Goal: Feedback & Contribution: Leave review/rating

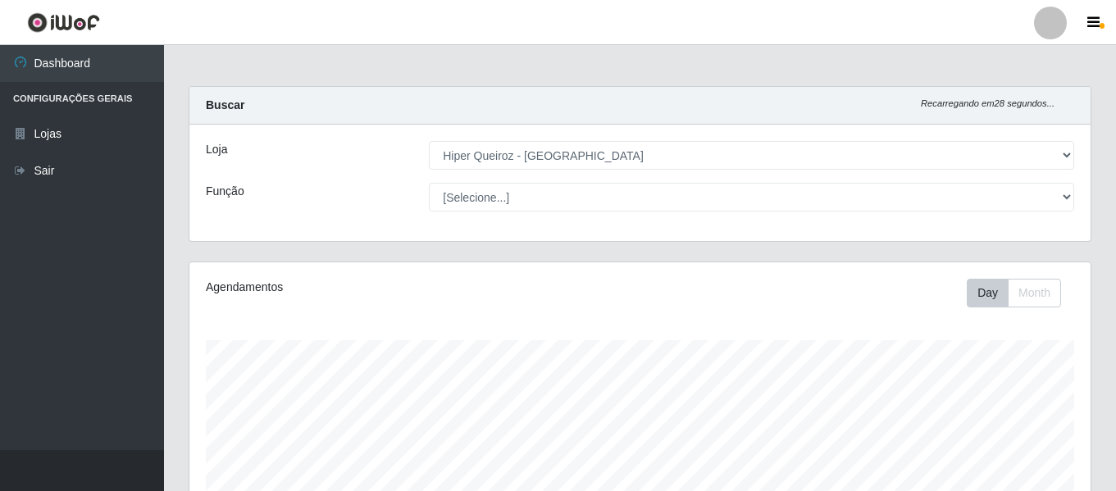
select select "497"
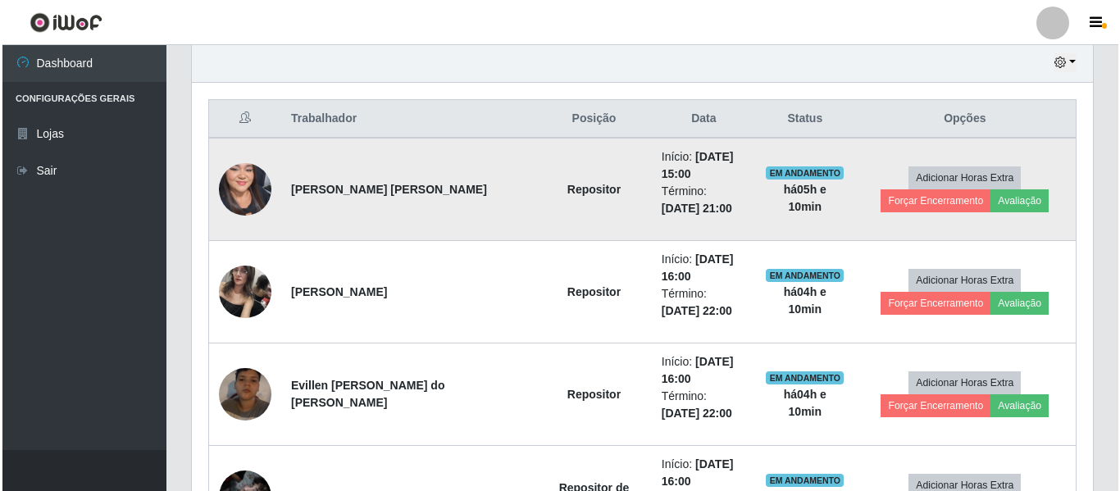
scroll to position [552, 0]
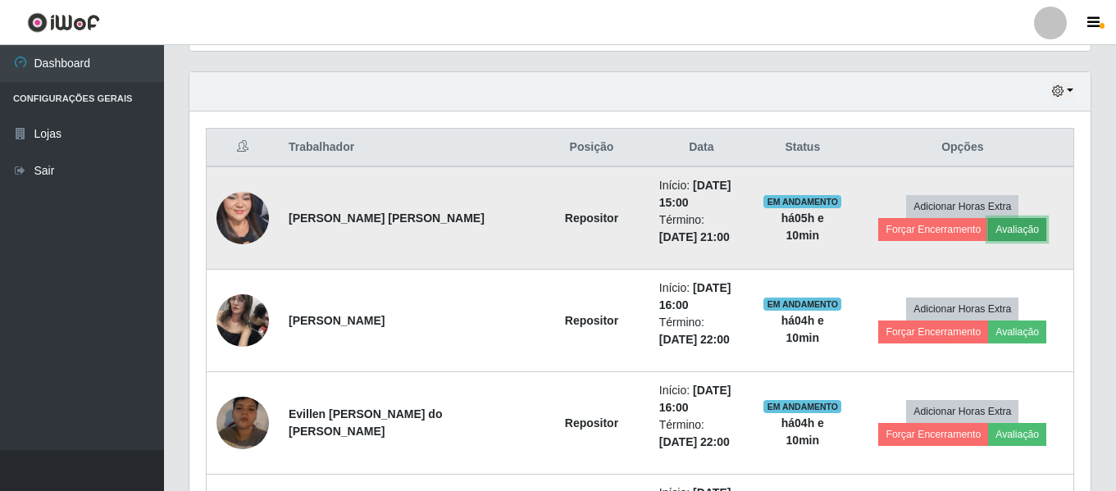
click at [988, 229] on button "Avaliação" at bounding box center [1017, 229] width 58 height 23
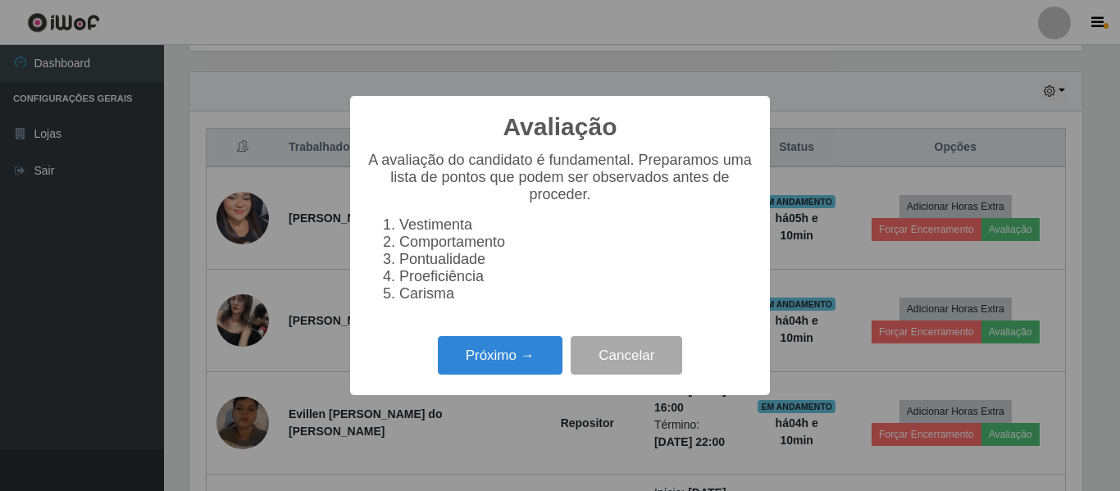
scroll to position [340, 893]
click at [516, 368] on button "Próximo →" at bounding box center [500, 355] width 125 height 39
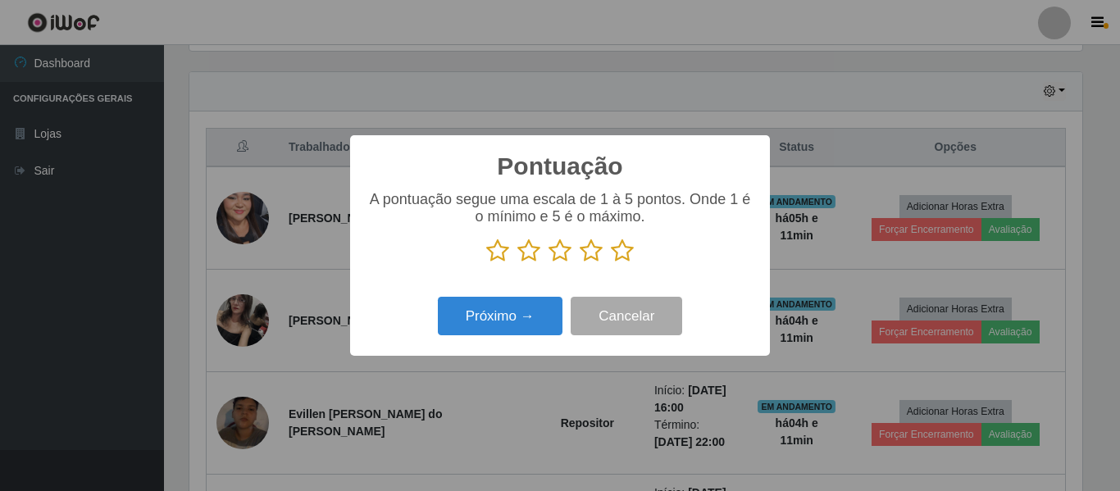
scroll to position [819394, 818841]
click at [627, 251] on icon at bounding box center [622, 251] width 23 height 25
click at [611, 263] on input "radio" at bounding box center [611, 263] width 0 height 0
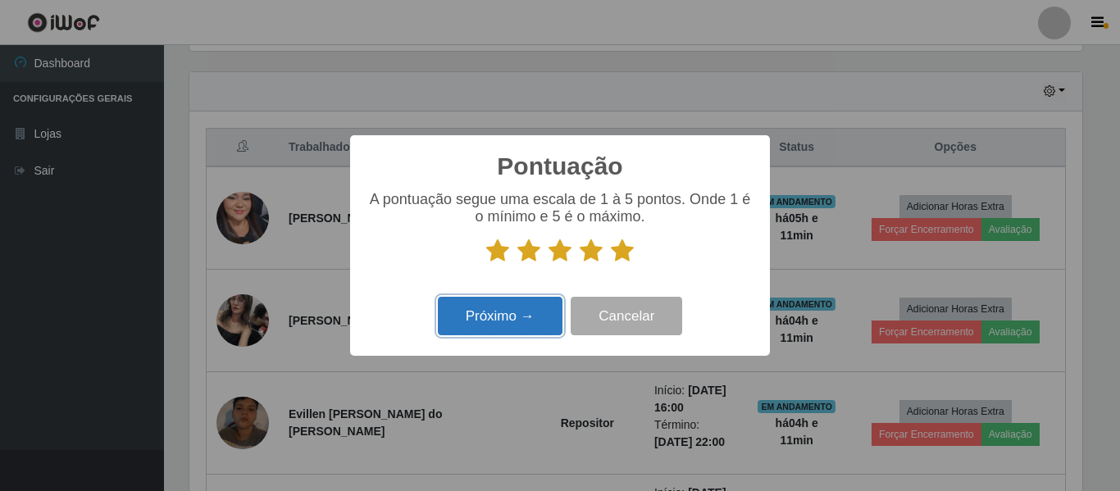
click at [476, 330] on button "Próximo →" at bounding box center [500, 316] width 125 height 39
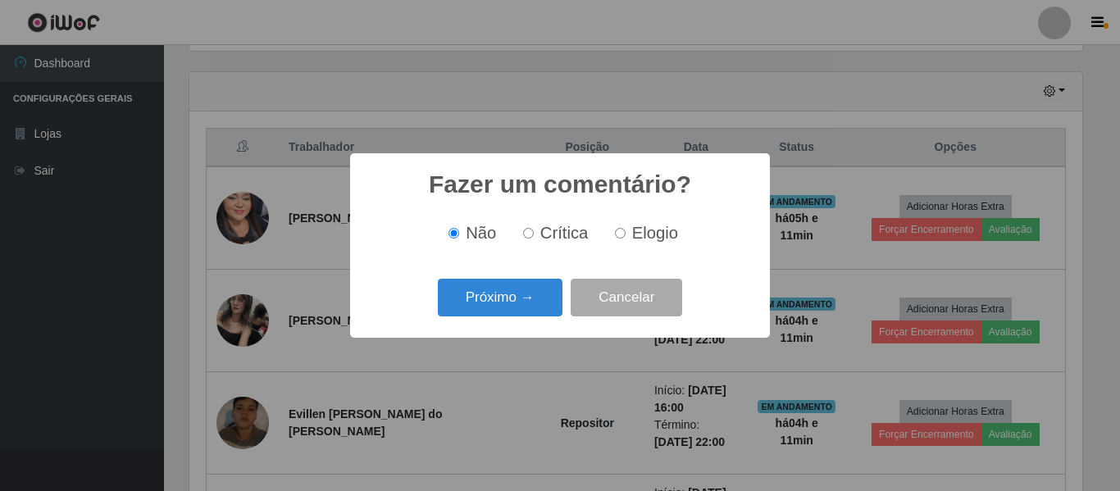
click at [619, 239] on input "Elogio" at bounding box center [620, 233] width 11 height 11
radio input "true"
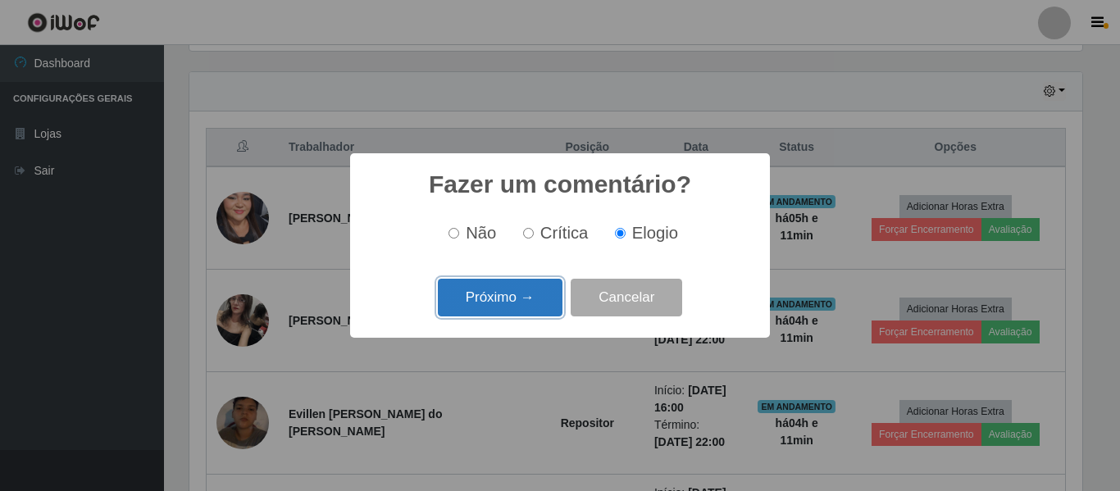
click at [529, 291] on button "Próximo →" at bounding box center [500, 298] width 125 height 39
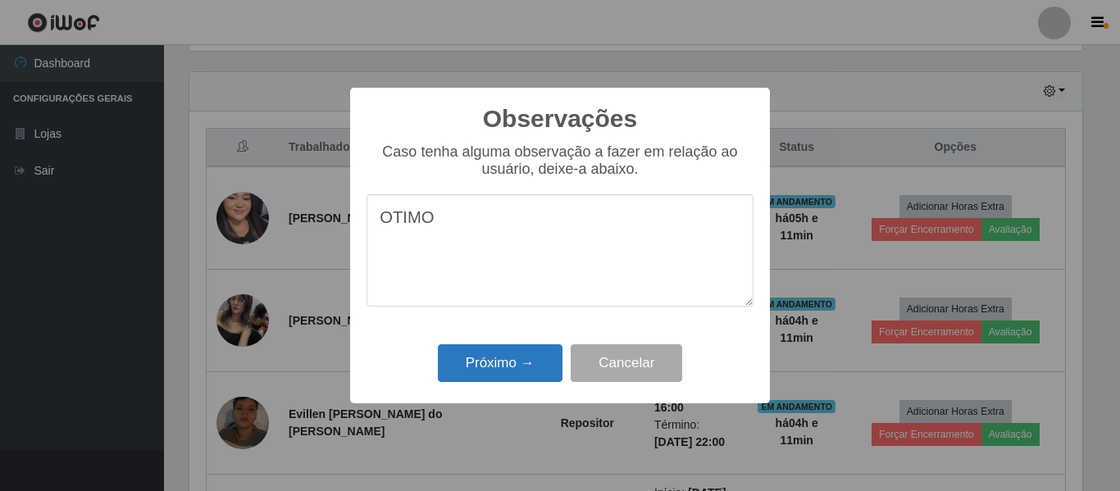
type textarea "OTIMO"
click at [523, 365] on button "Próximo →" at bounding box center [500, 363] width 125 height 39
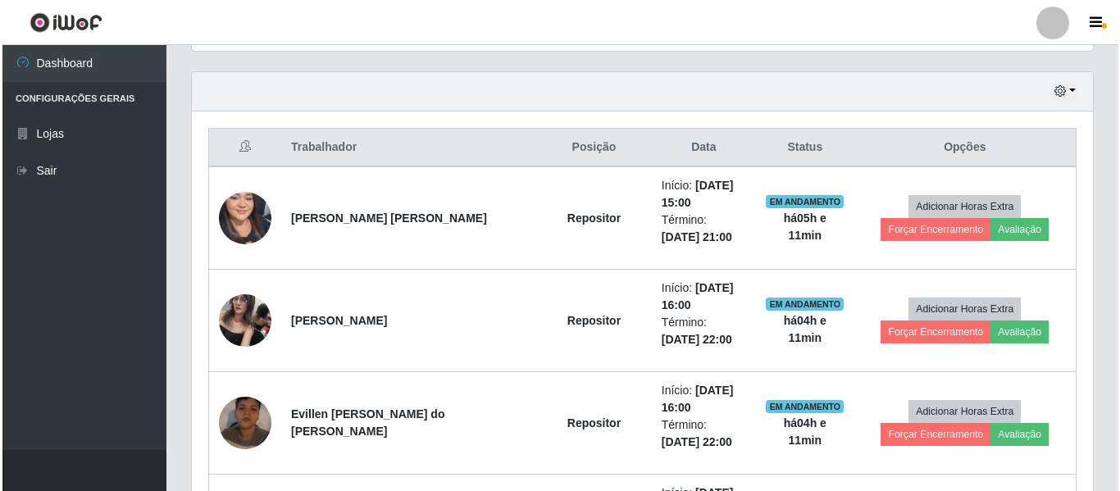
scroll to position [340, 901]
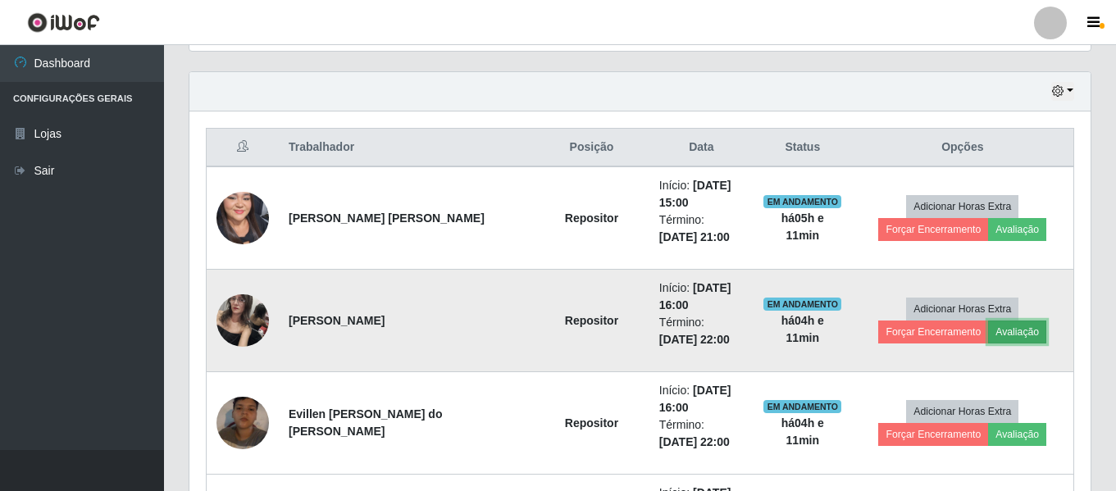
click at [988, 330] on button "Avaliação" at bounding box center [1017, 332] width 58 height 23
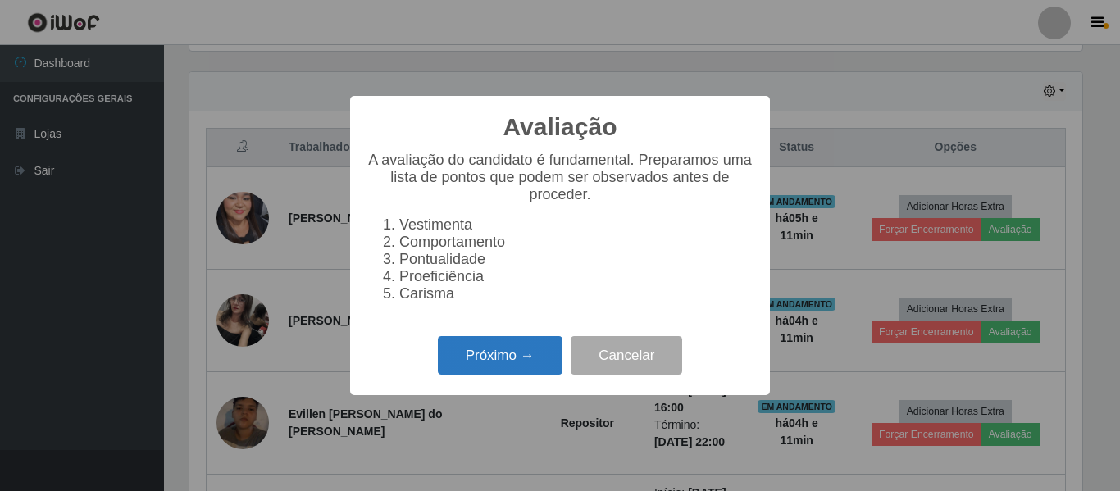
click at [452, 358] on button "Próximo →" at bounding box center [500, 355] width 125 height 39
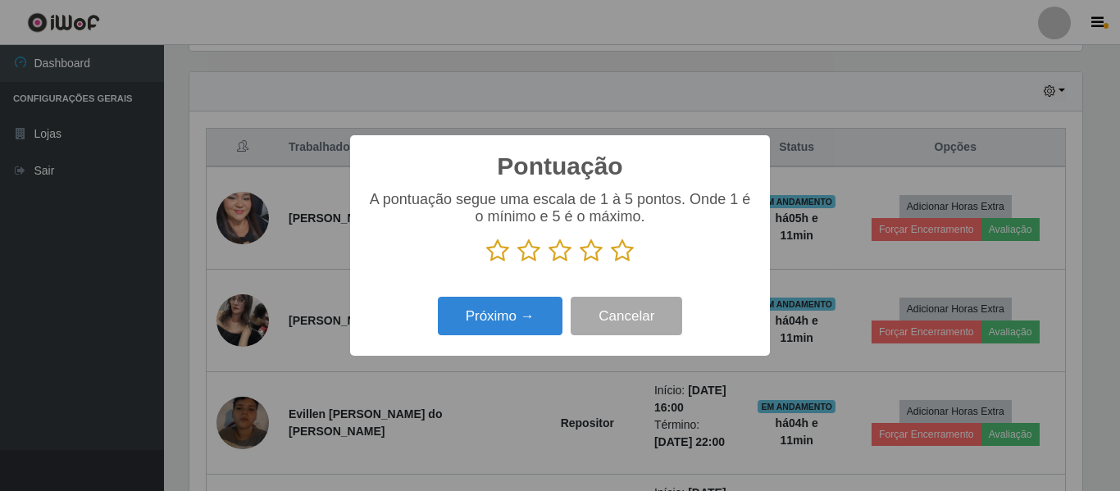
click at [618, 246] on icon at bounding box center [622, 251] width 23 height 25
click at [611, 263] on input "radio" at bounding box center [611, 263] width 0 height 0
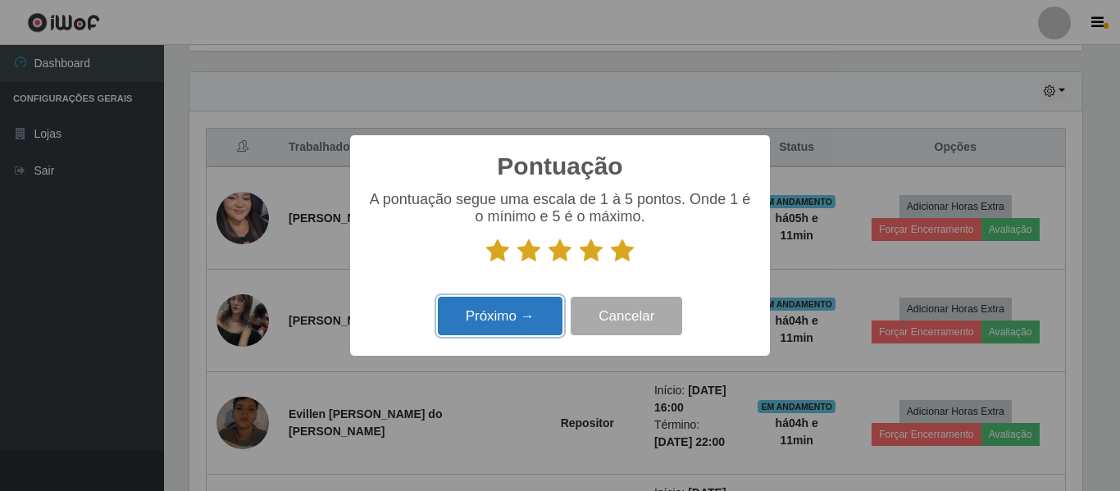
click at [498, 331] on button "Próximo →" at bounding box center [500, 316] width 125 height 39
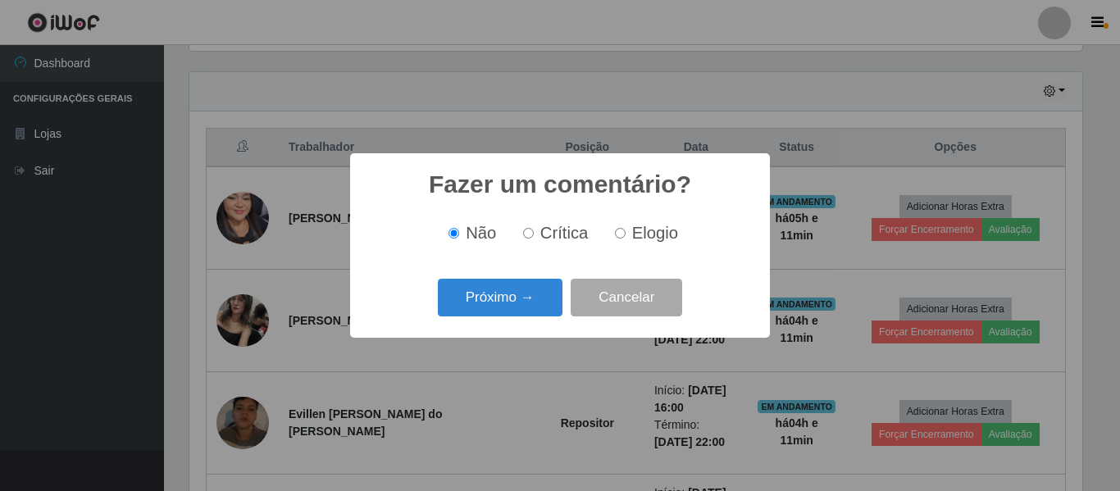
click at [621, 233] on input "Elogio" at bounding box center [620, 233] width 11 height 11
radio input "true"
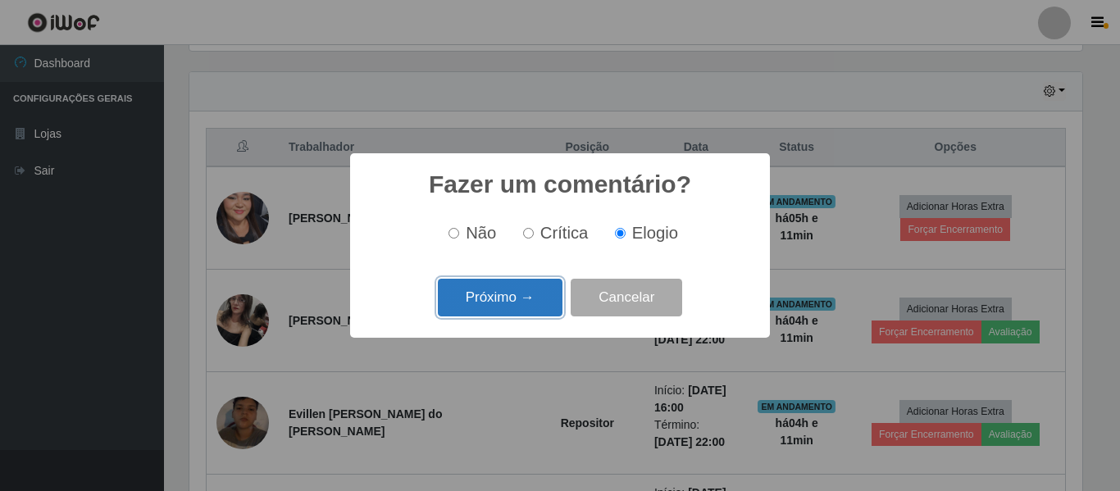
click at [513, 293] on button "Próximo →" at bounding box center [500, 298] width 125 height 39
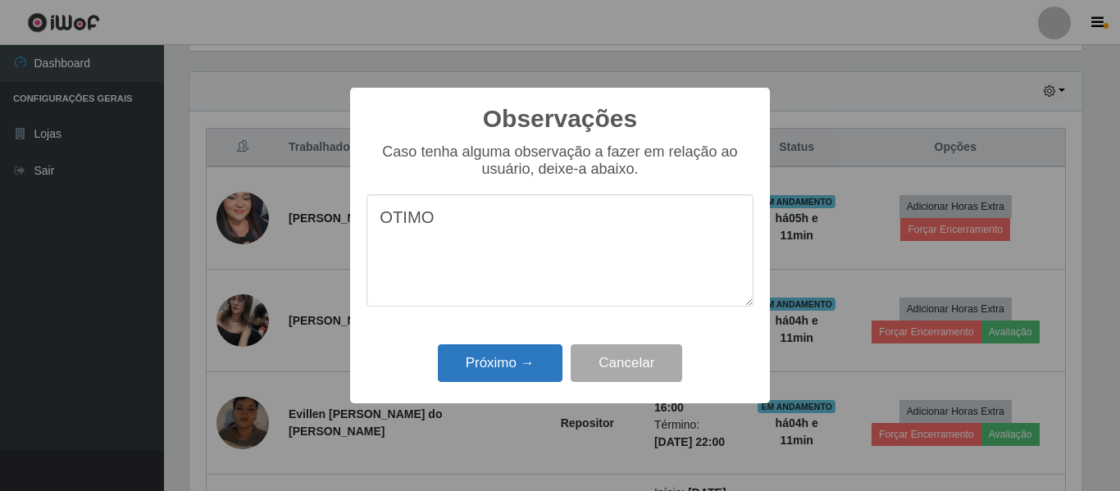
type textarea "OTIMO"
click at [520, 360] on button "Próximo →" at bounding box center [500, 363] width 125 height 39
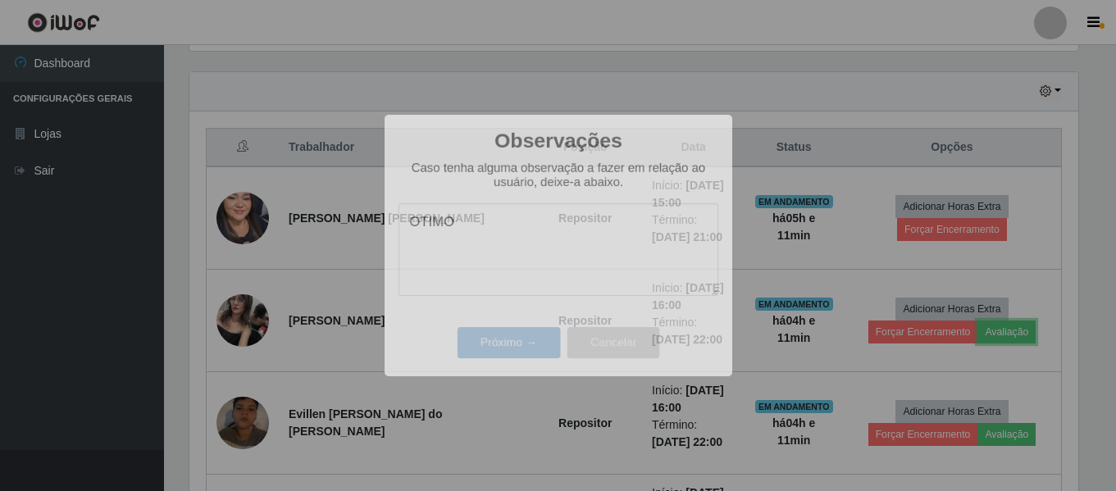
scroll to position [340, 901]
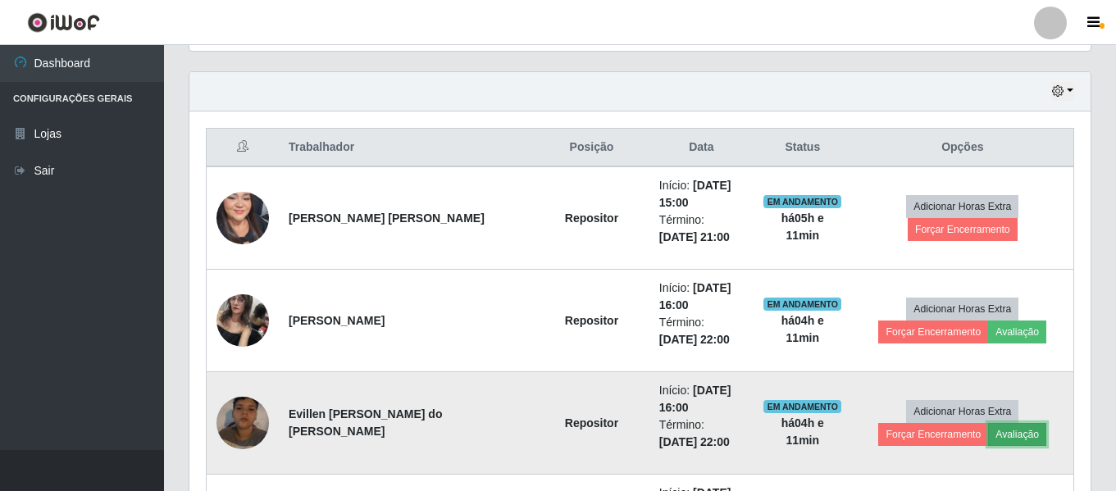
click at [988, 427] on button "Avaliação" at bounding box center [1017, 434] width 58 height 23
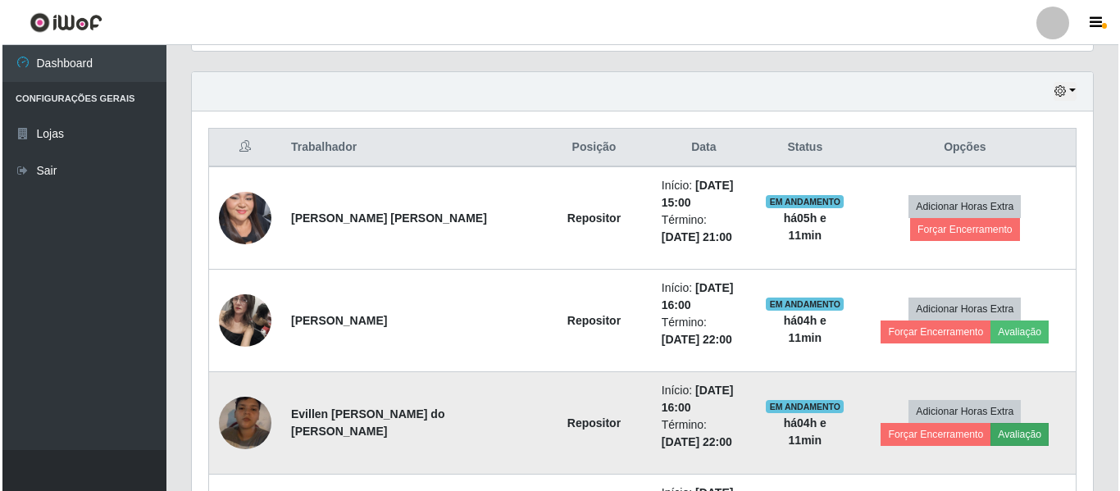
scroll to position [340, 893]
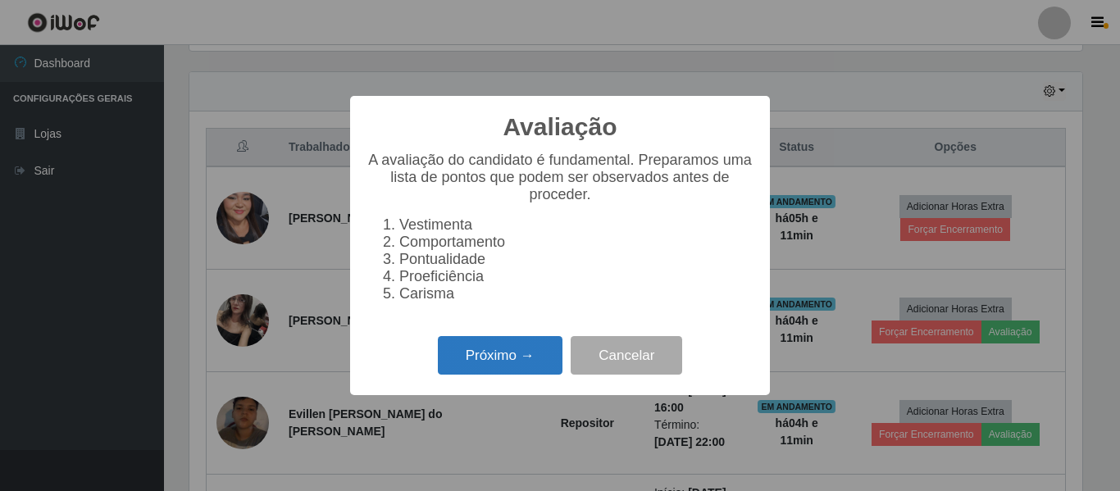
click at [489, 365] on button "Próximo →" at bounding box center [500, 355] width 125 height 39
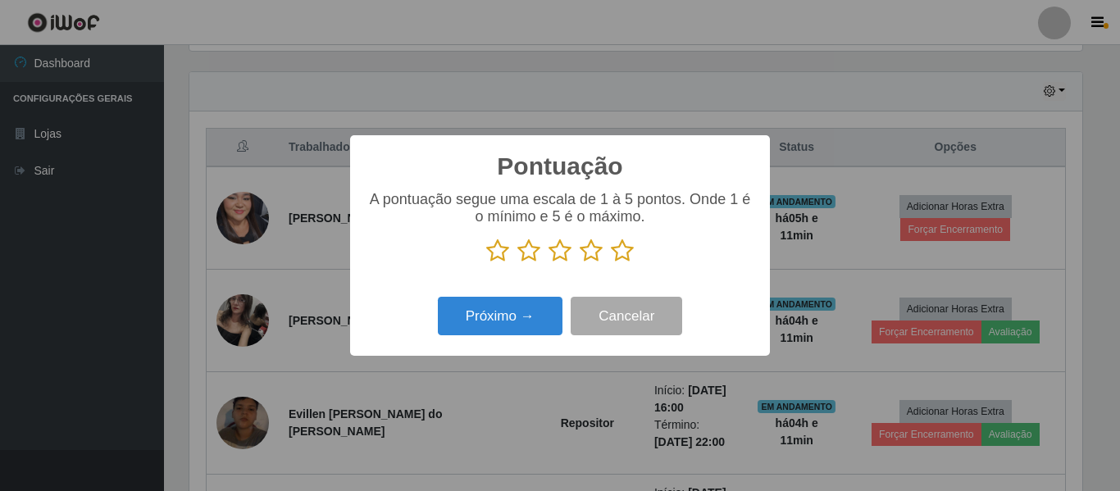
scroll to position [819394, 818841]
click at [625, 252] on icon at bounding box center [622, 251] width 23 height 25
click at [611, 263] on input "radio" at bounding box center [611, 263] width 0 height 0
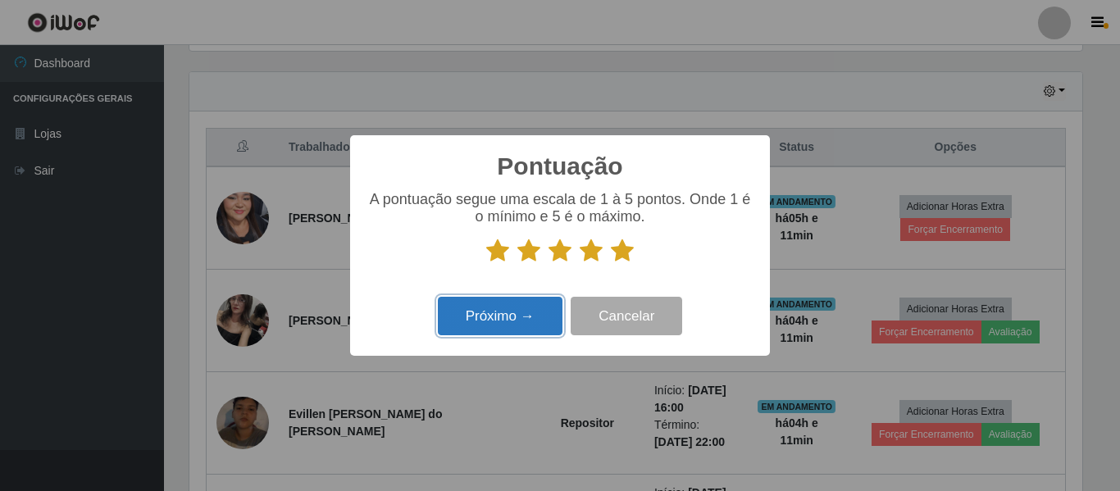
click at [490, 334] on button "Próximo →" at bounding box center [500, 316] width 125 height 39
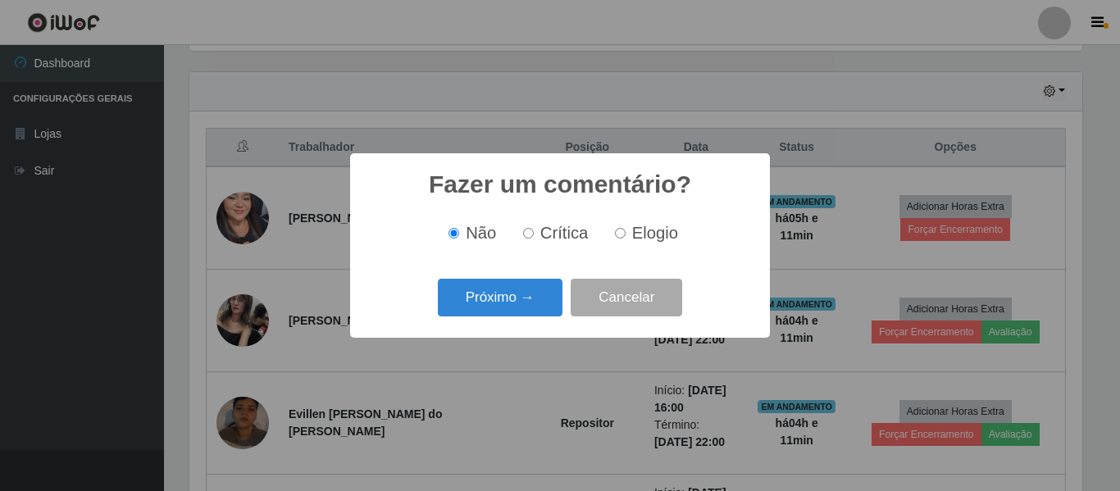
click at [622, 235] on input "Elogio" at bounding box center [620, 233] width 11 height 11
radio input "true"
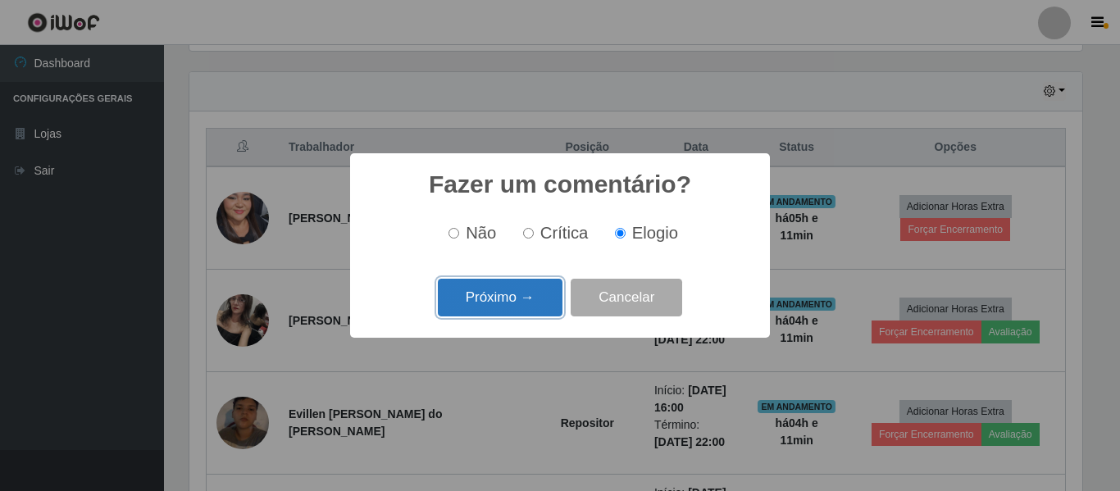
click at [515, 290] on button "Próximo →" at bounding box center [500, 298] width 125 height 39
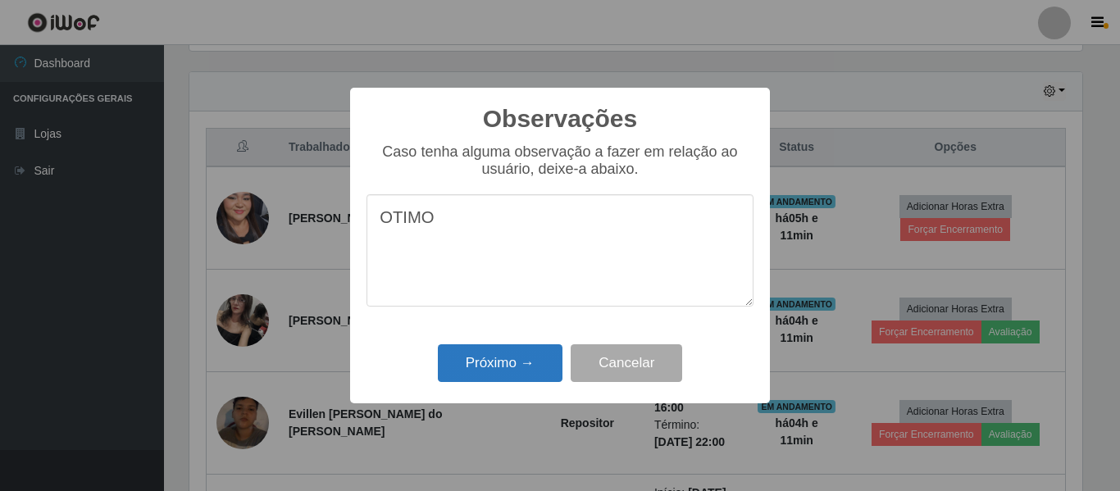
type textarea "OTIMO"
click at [499, 348] on button "Próximo →" at bounding box center [500, 363] width 125 height 39
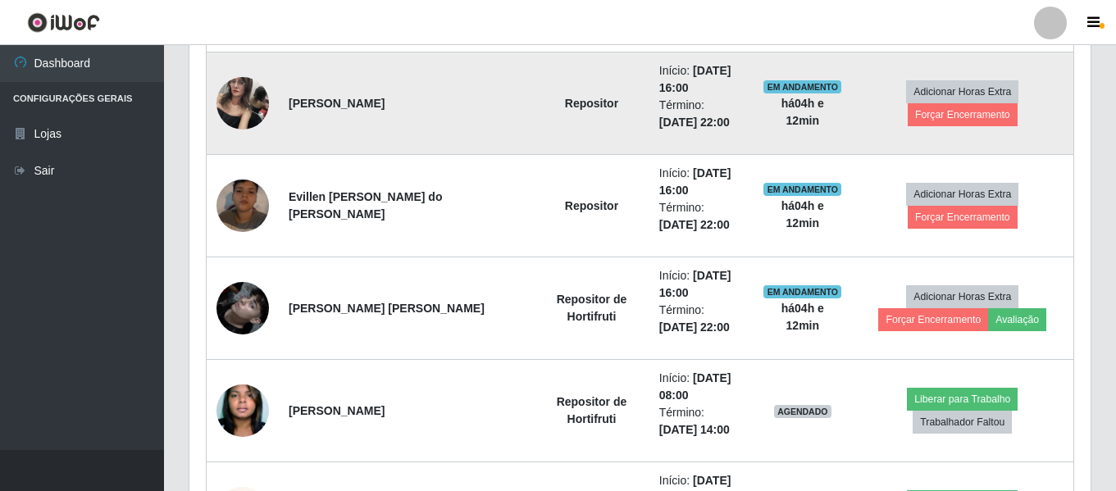
scroll to position [798, 0]
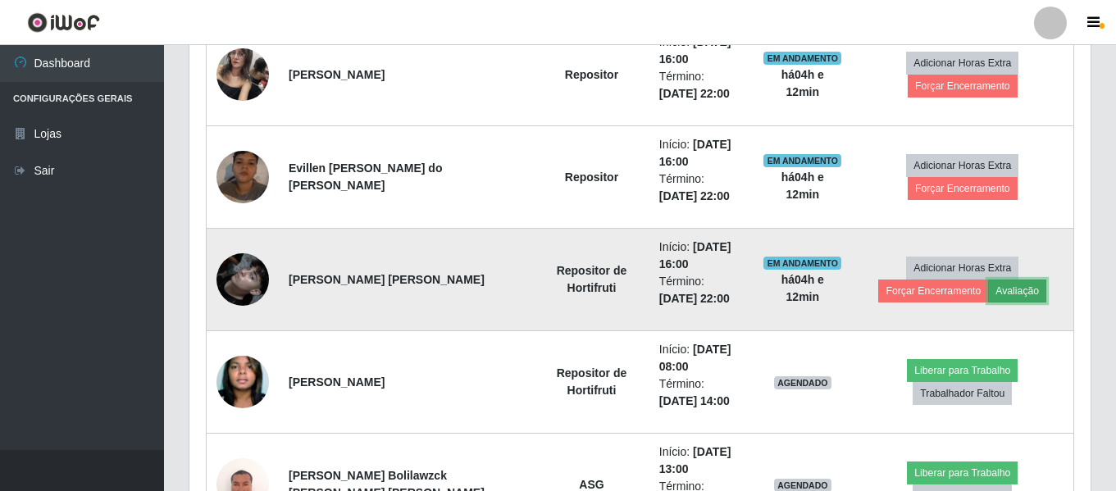
click at [988, 290] on button "Avaliação" at bounding box center [1017, 291] width 58 height 23
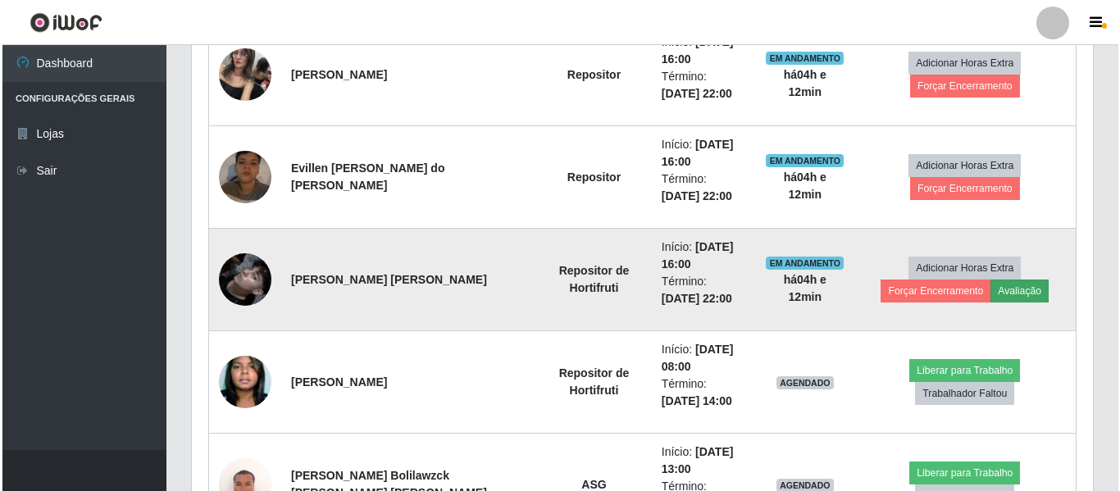
scroll to position [340, 893]
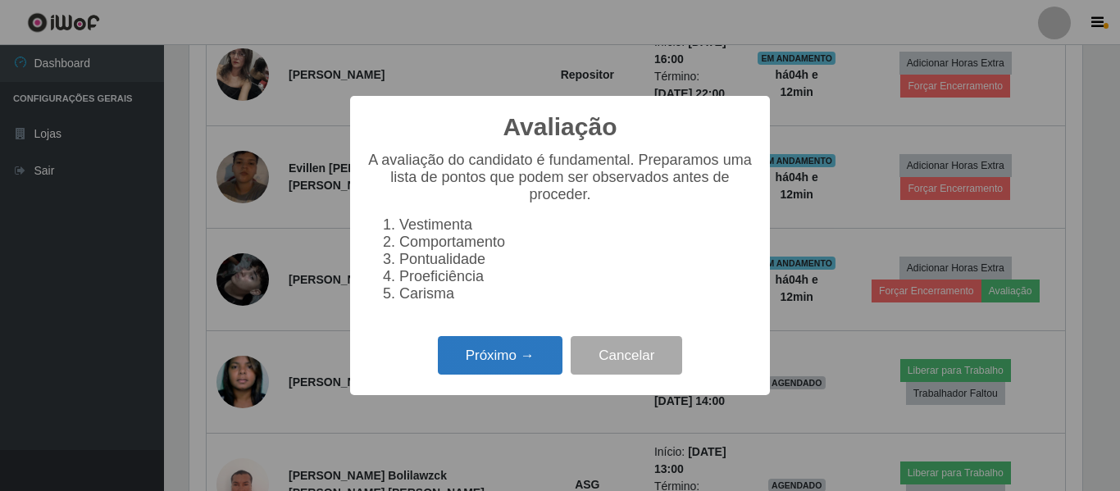
click at [471, 371] on button "Próximo →" at bounding box center [500, 355] width 125 height 39
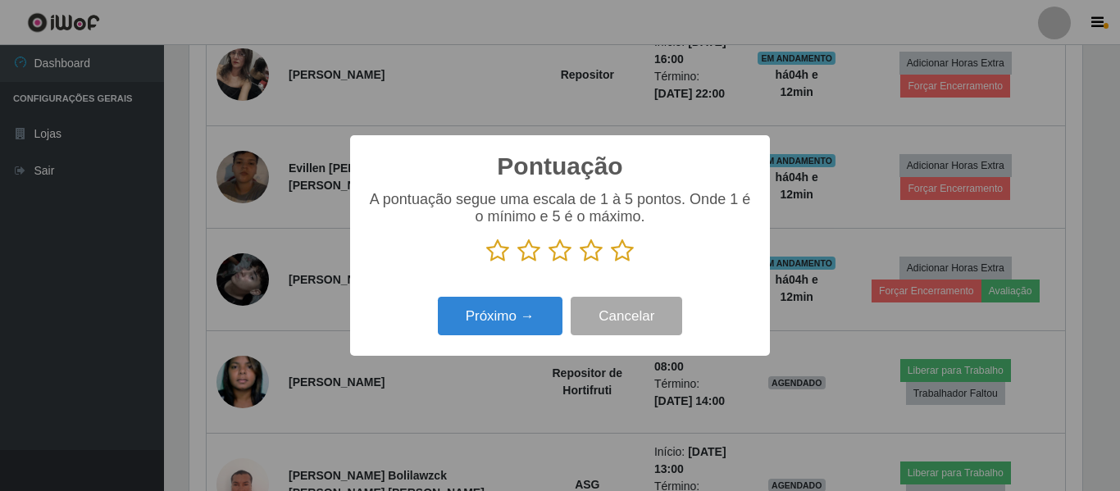
scroll to position [819394, 818841]
click at [615, 257] on icon at bounding box center [622, 251] width 23 height 25
click at [611, 263] on input "radio" at bounding box center [611, 263] width 0 height 0
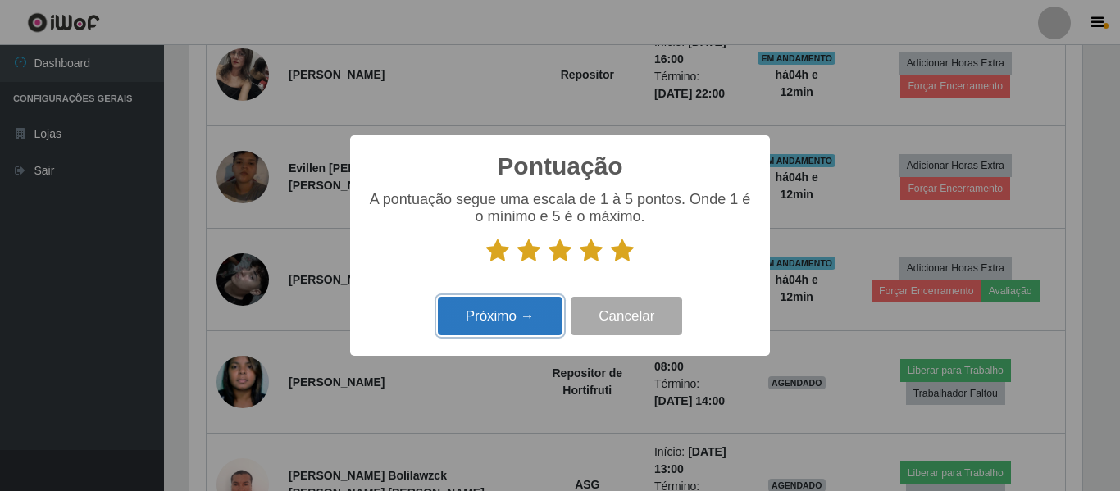
click at [484, 313] on button "Próximo →" at bounding box center [500, 316] width 125 height 39
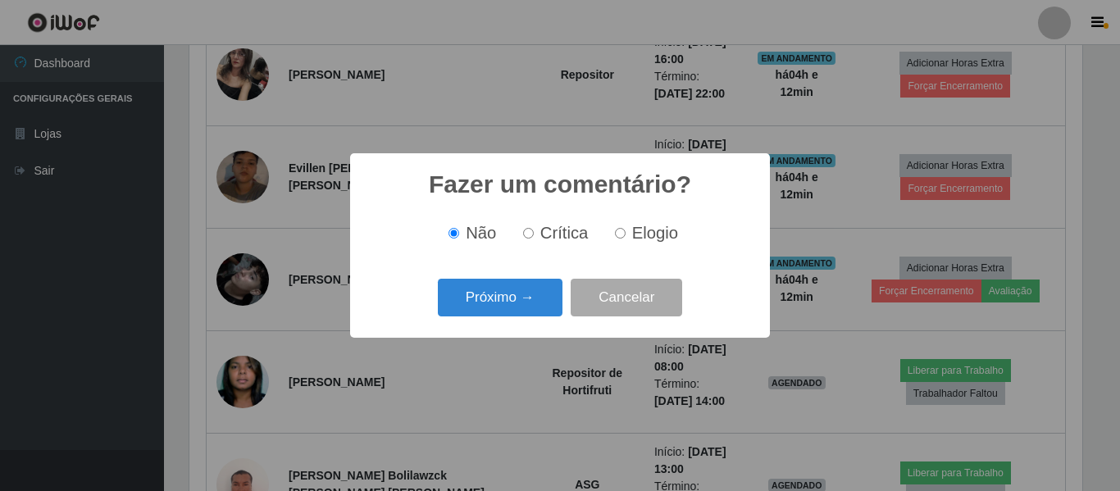
click at [621, 239] on input "Elogio" at bounding box center [620, 233] width 11 height 11
radio input "true"
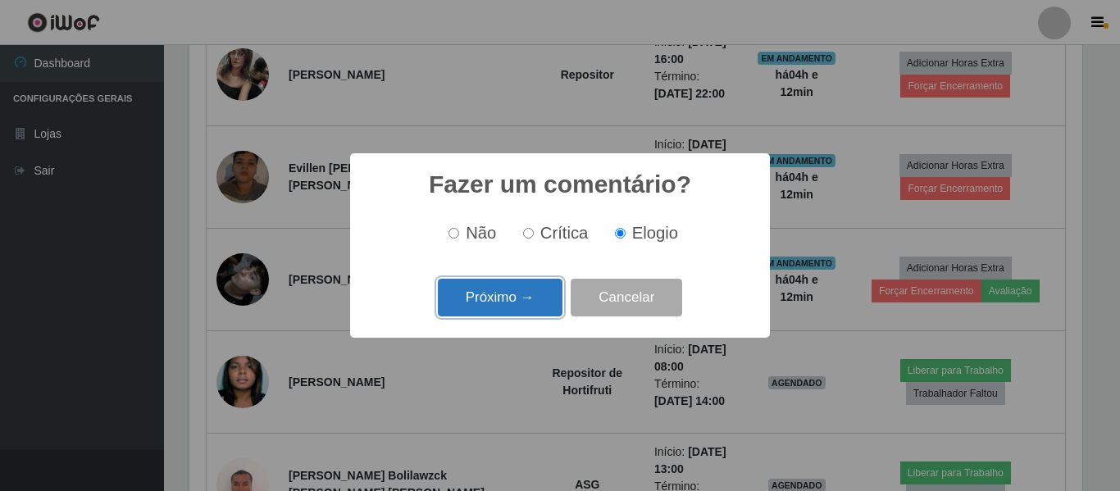
click at [511, 307] on button "Próximo →" at bounding box center [500, 298] width 125 height 39
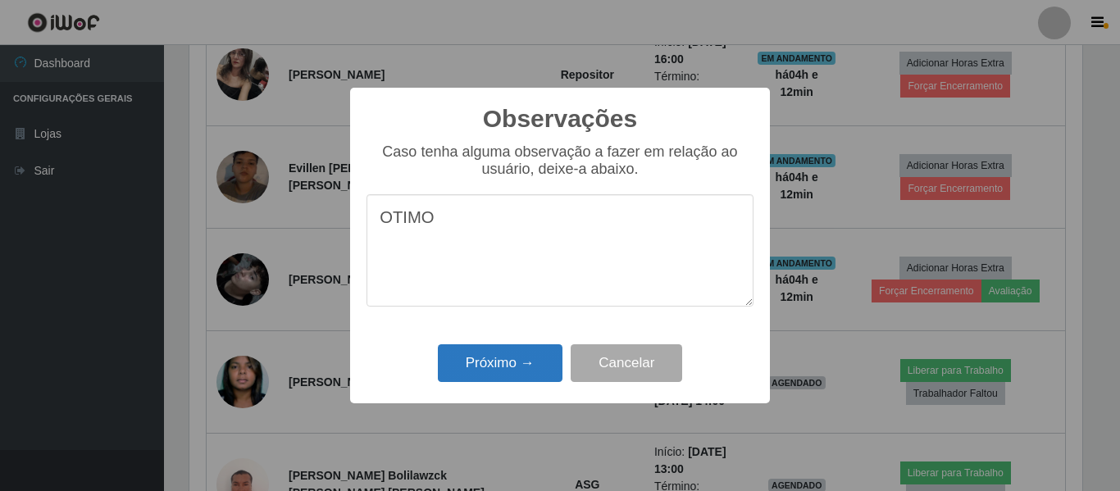
type textarea "OTIMO"
click at [491, 363] on button "Próximo →" at bounding box center [500, 363] width 125 height 39
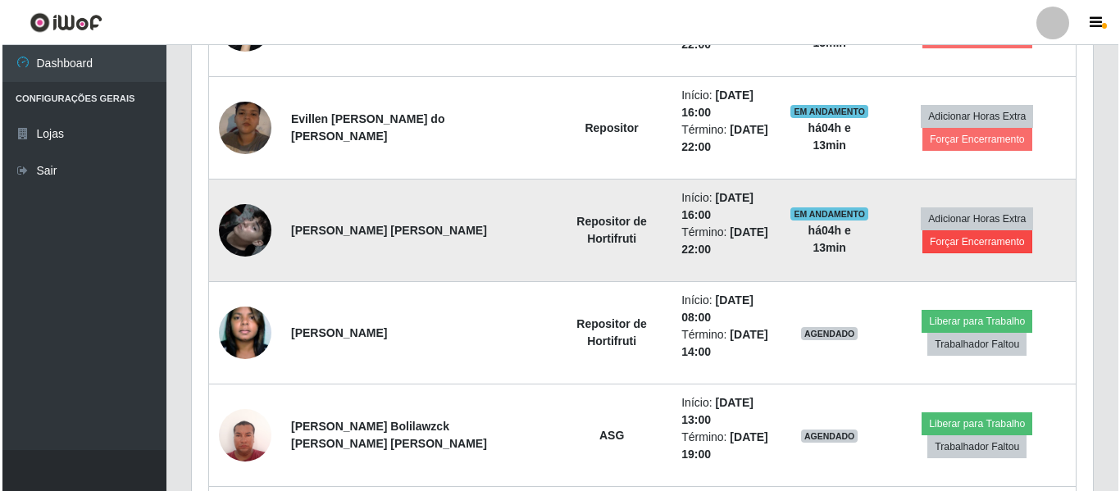
scroll to position [880, 0]
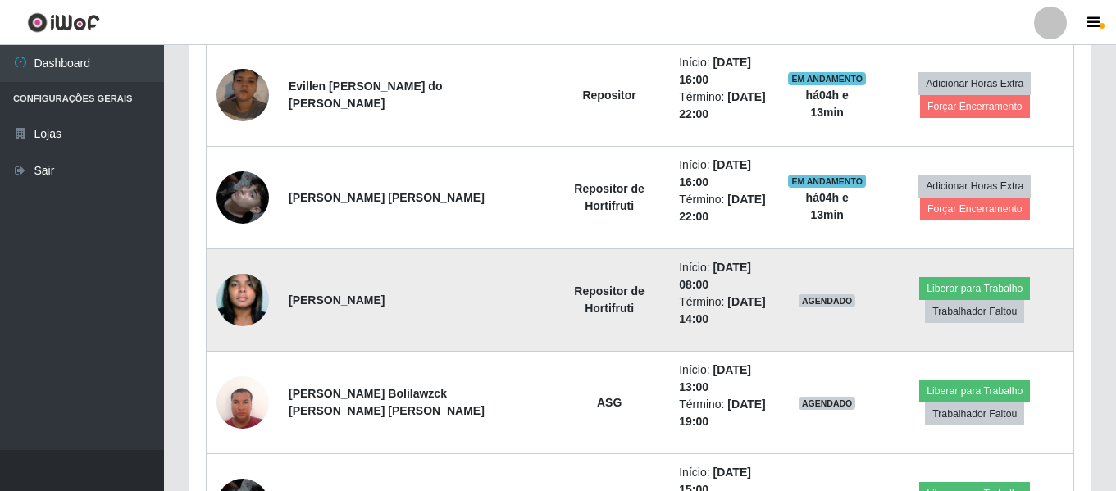
click at [242, 312] on img at bounding box center [242, 300] width 52 height 80
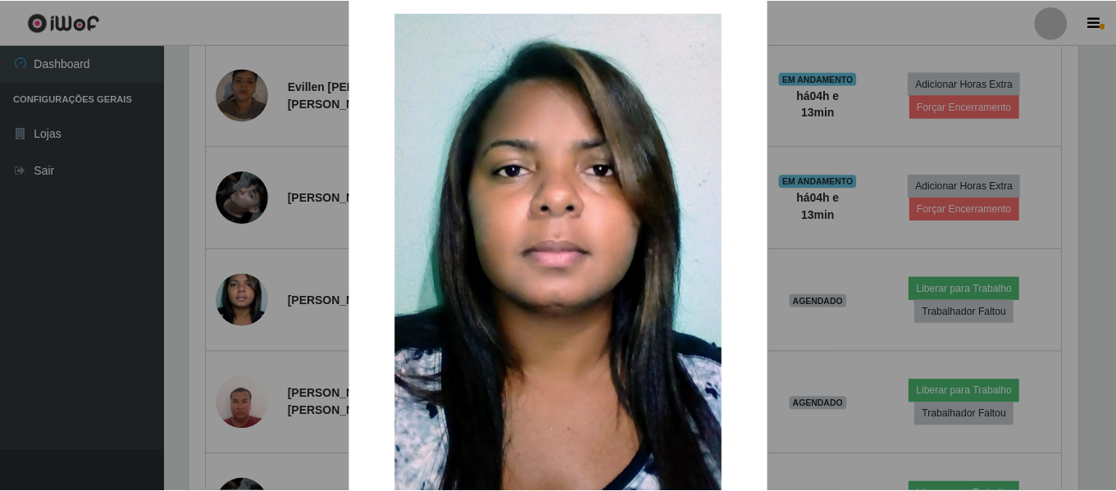
scroll to position [0, 0]
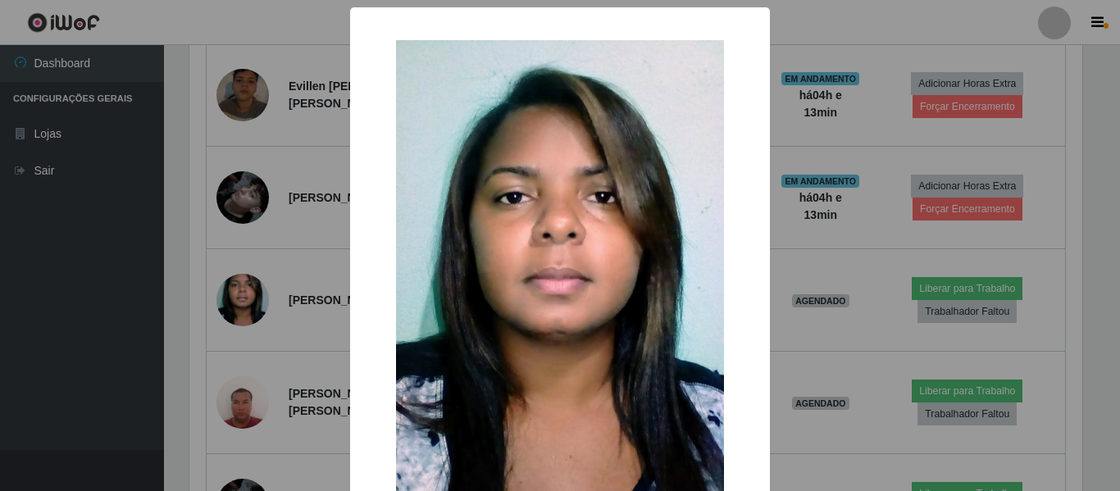
click at [115, 340] on div "× OK Cancel" at bounding box center [560, 245] width 1120 height 491
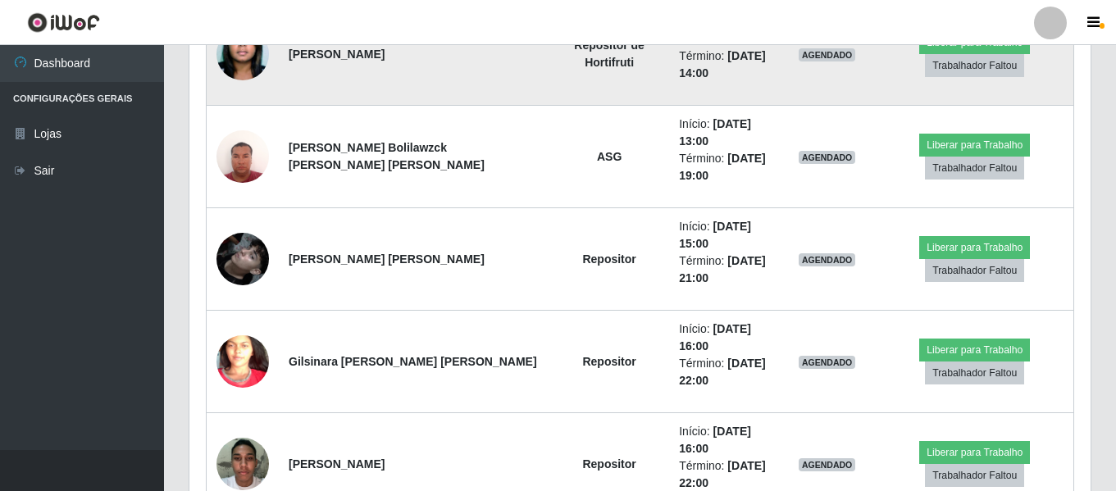
scroll to position [1044, 0]
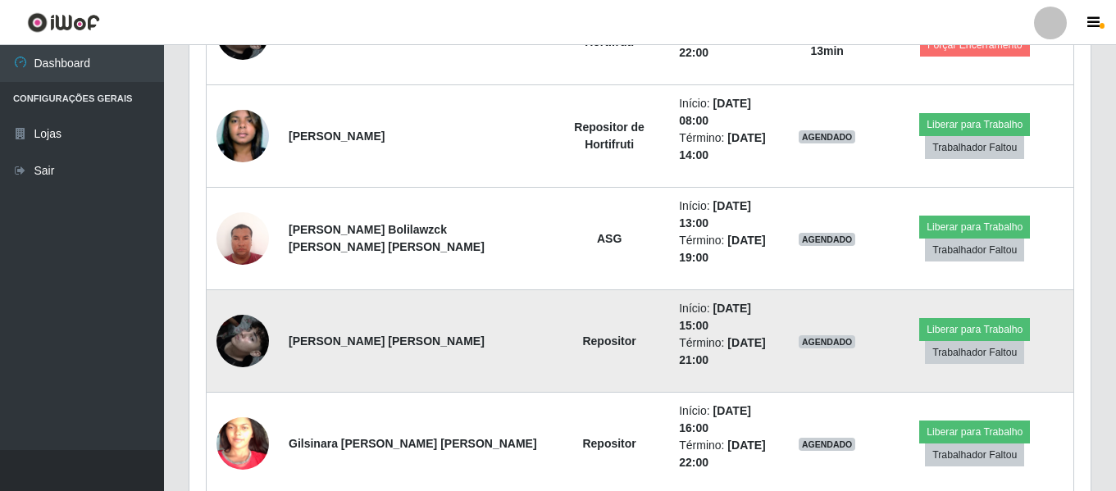
click at [243, 344] on img at bounding box center [242, 340] width 52 height 93
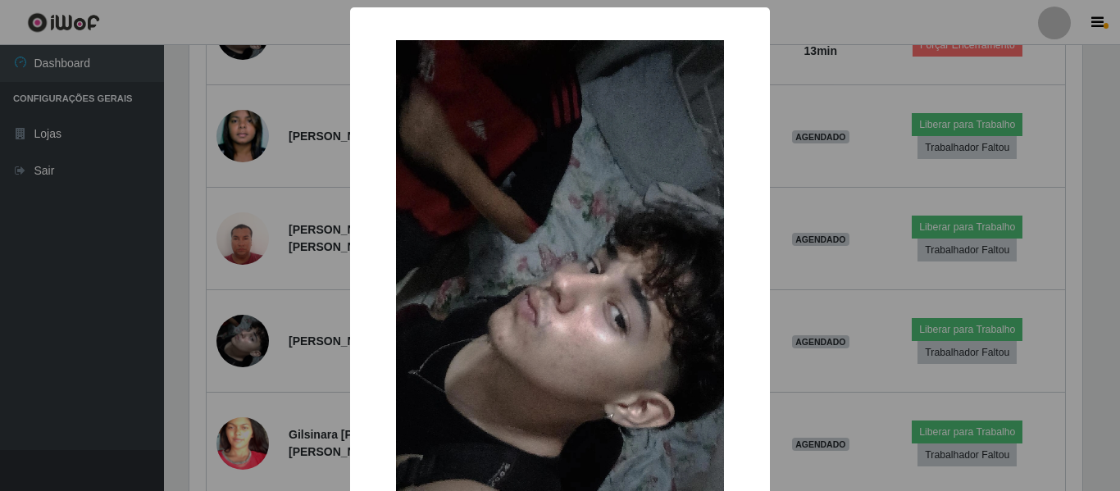
click at [34, 267] on div "× OK Cancel" at bounding box center [560, 245] width 1120 height 491
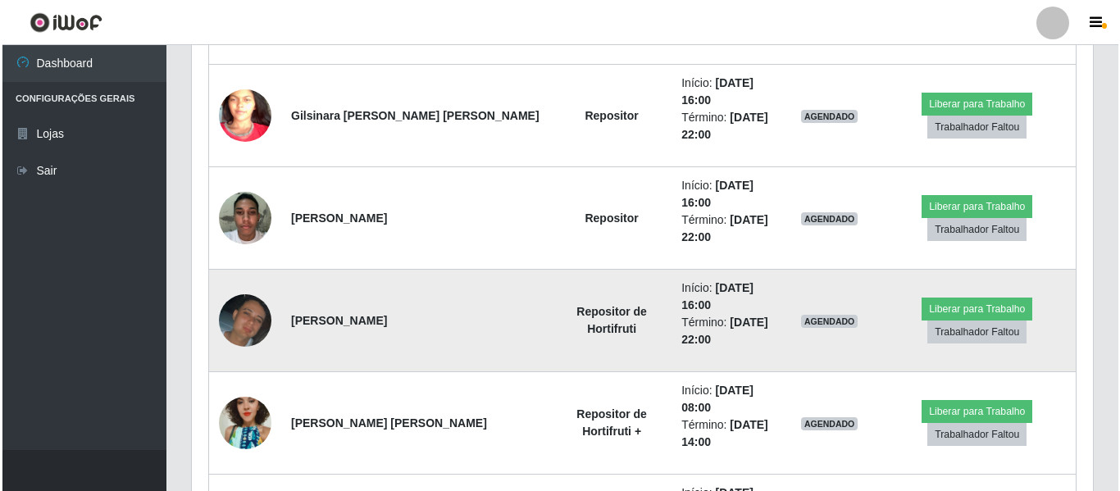
scroll to position [1289, 0]
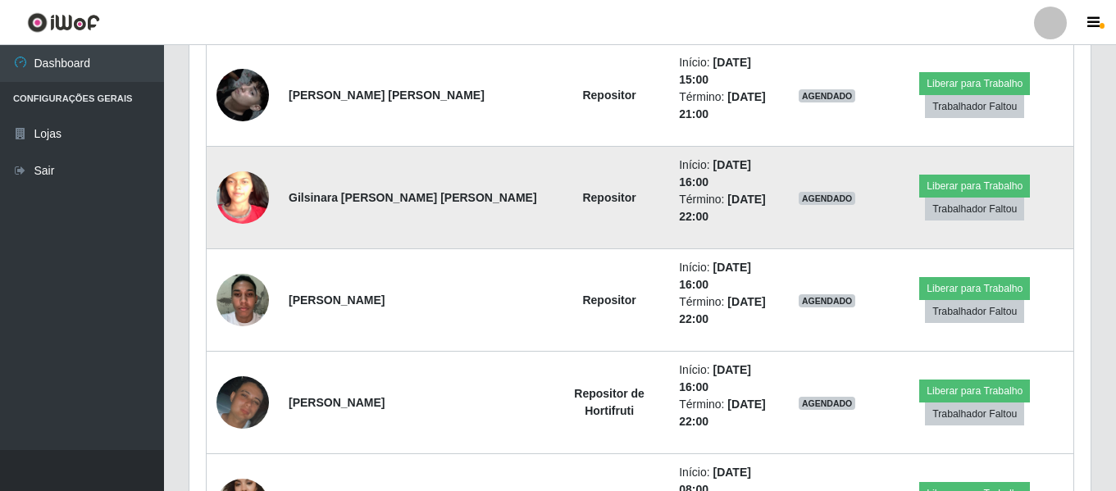
click at [234, 202] on img at bounding box center [242, 198] width 52 height 114
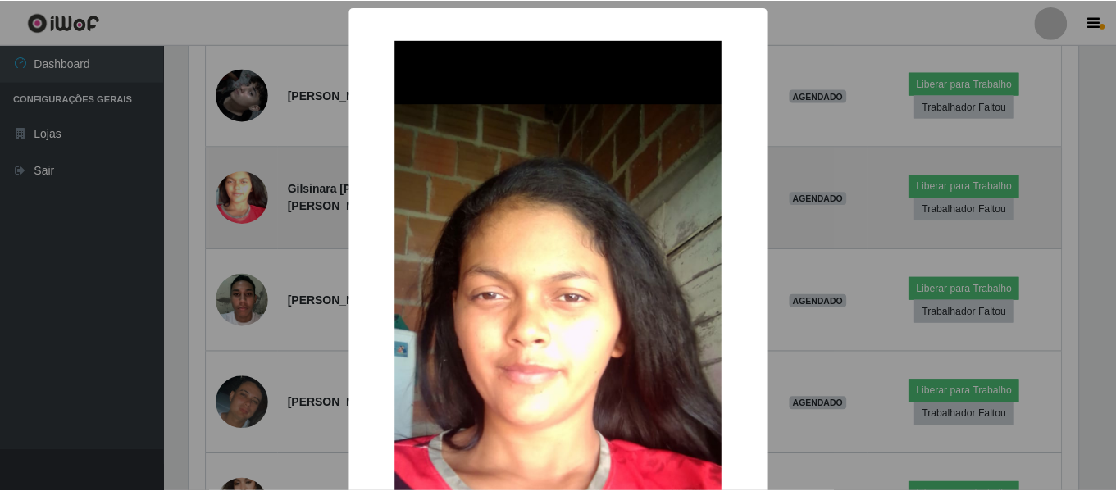
scroll to position [340, 893]
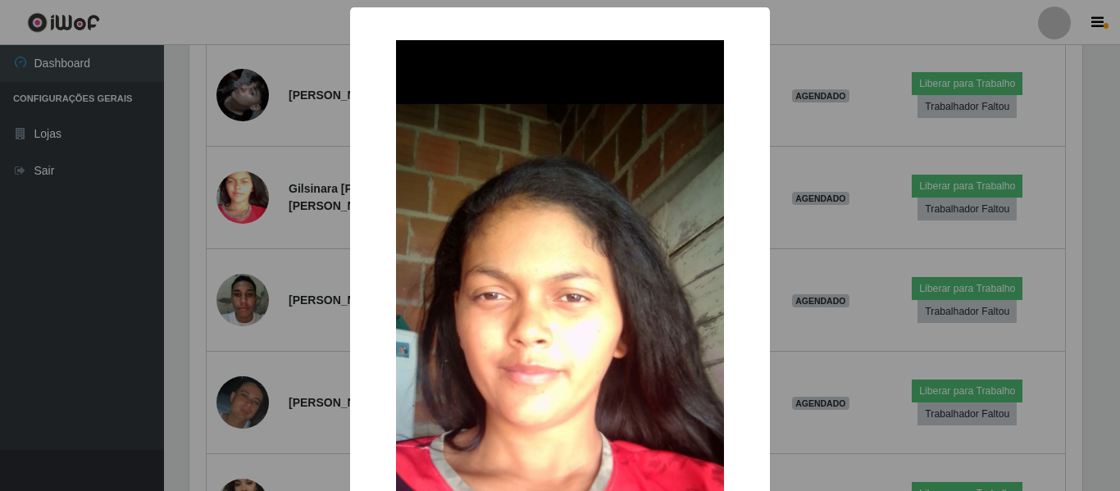
click at [157, 134] on div "× OK Cancel" at bounding box center [560, 245] width 1120 height 491
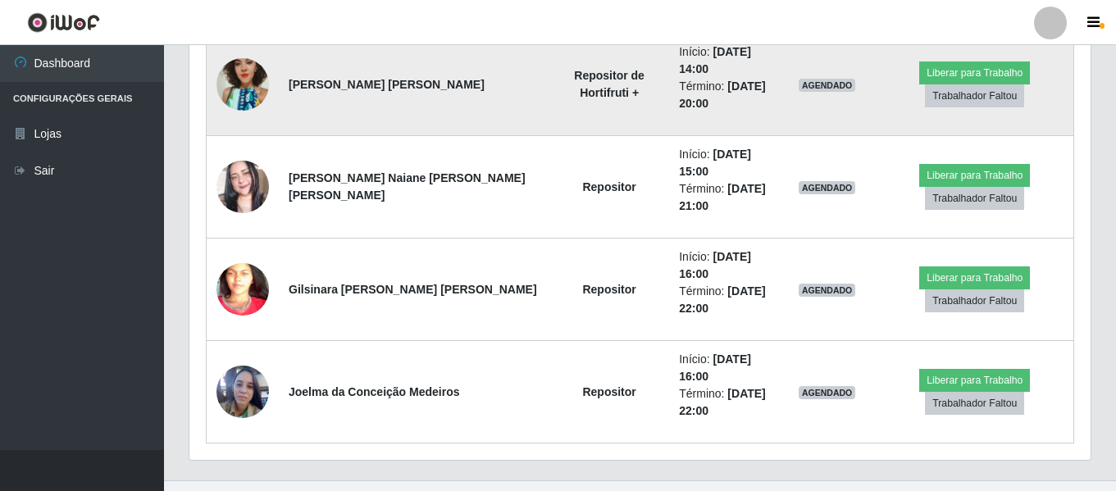
scroll to position [2662, 0]
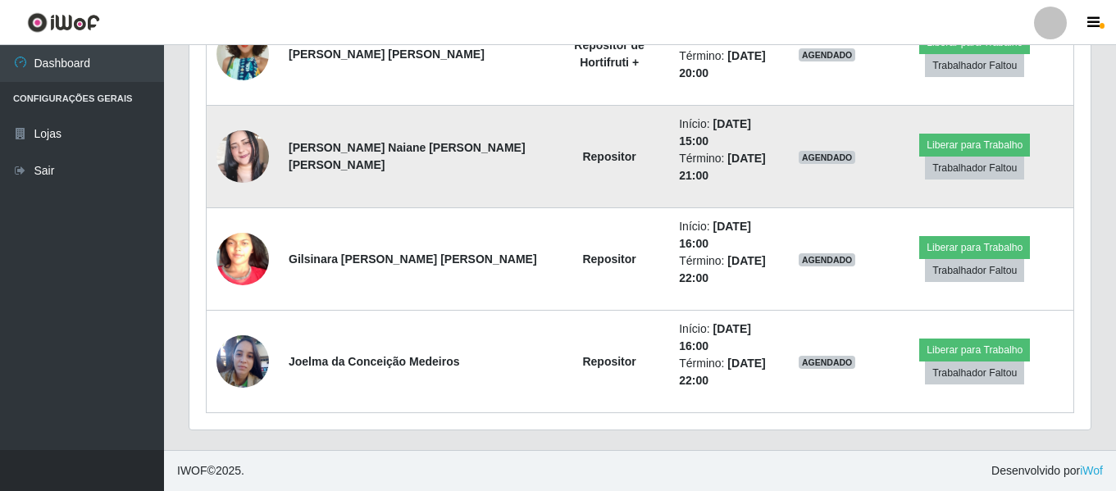
click at [239, 165] on img at bounding box center [242, 156] width 52 height 93
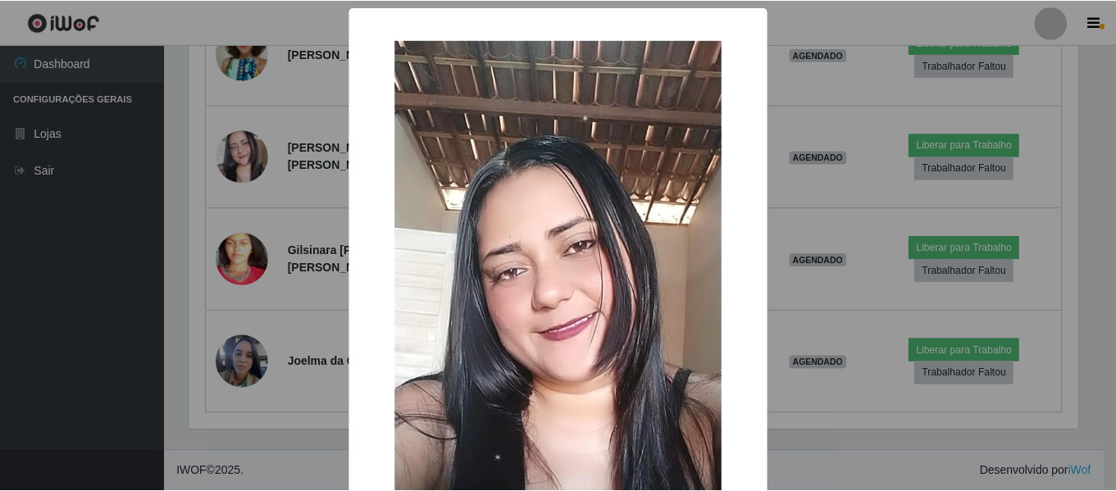
scroll to position [82, 0]
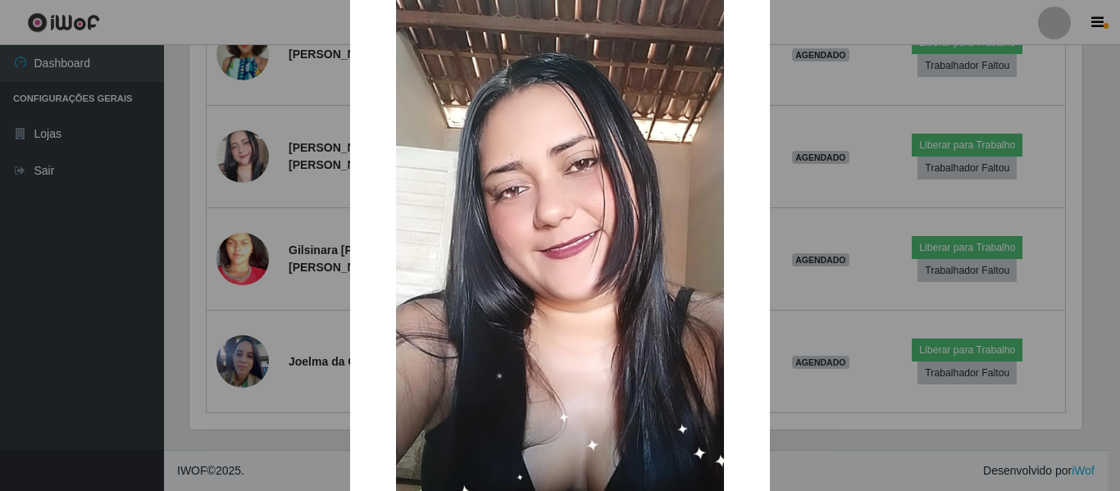
click at [65, 311] on div "× OK Cancel" at bounding box center [560, 245] width 1120 height 491
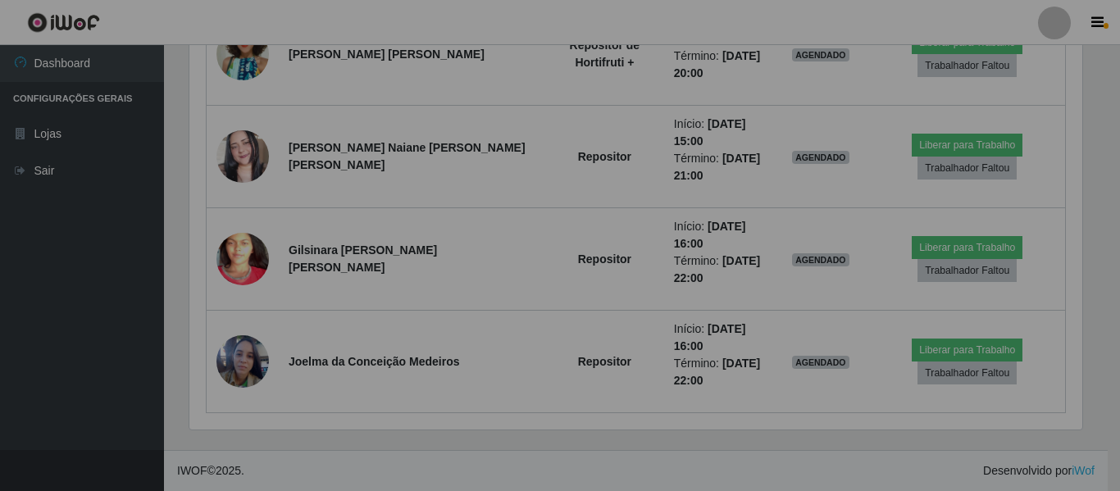
scroll to position [340, 901]
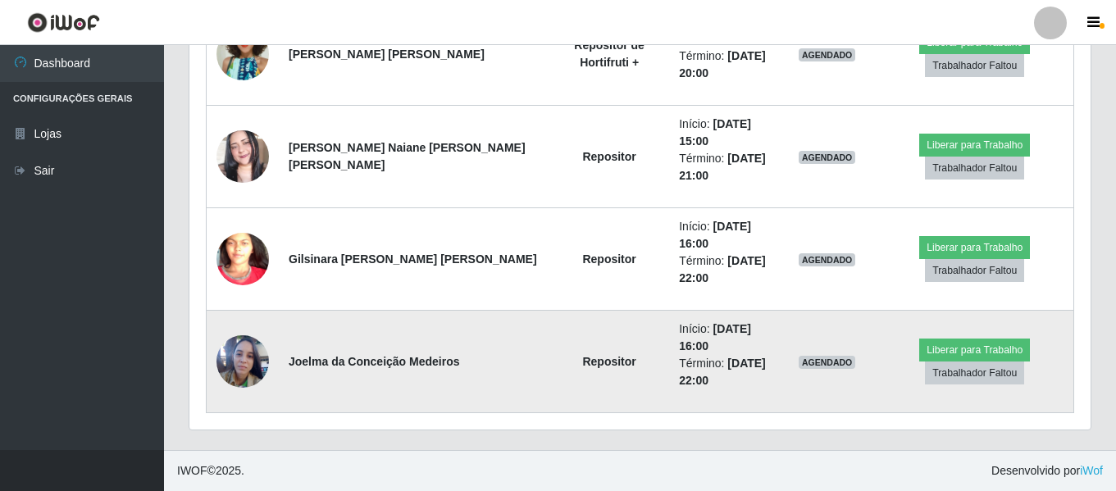
click at [247, 358] on img at bounding box center [242, 361] width 52 height 70
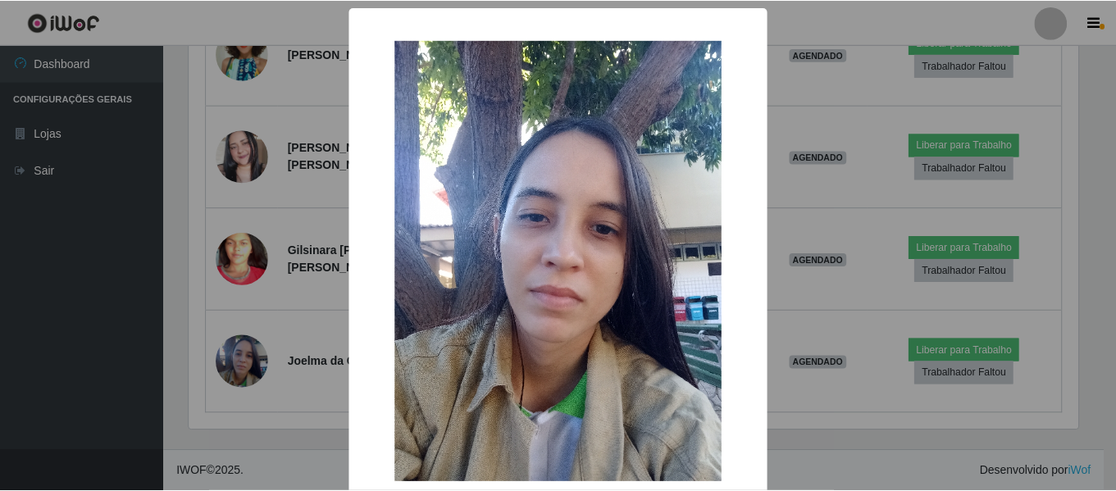
scroll to position [340, 893]
click at [254, 339] on div "× OK Cancel" at bounding box center [560, 245] width 1120 height 491
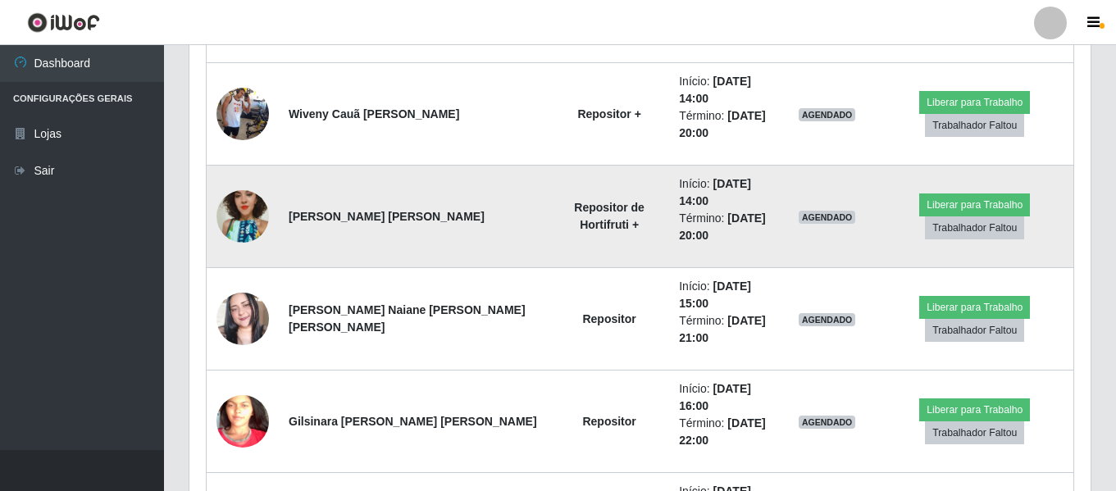
scroll to position [2499, 0]
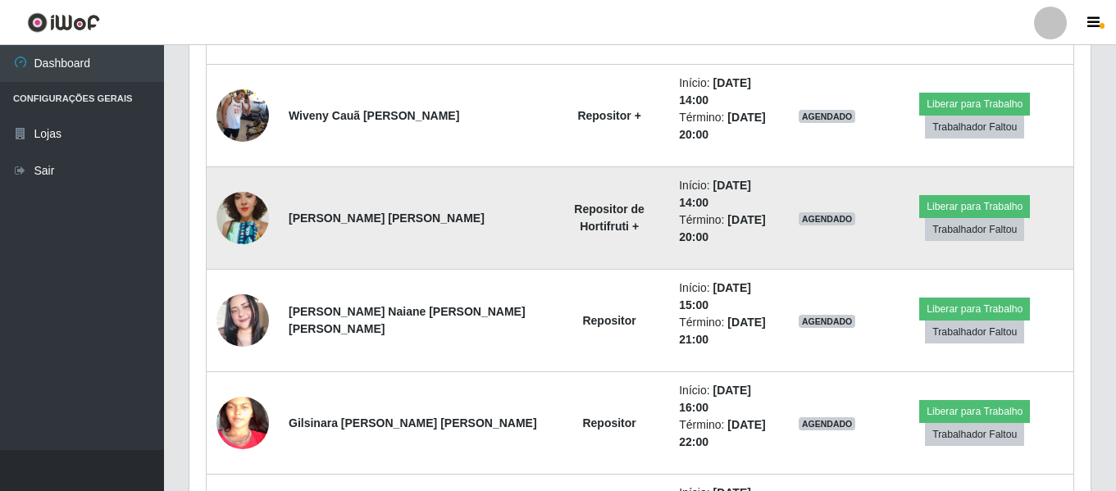
click at [253, 211] on img at bounding box center [242, 217] width 52 height 93
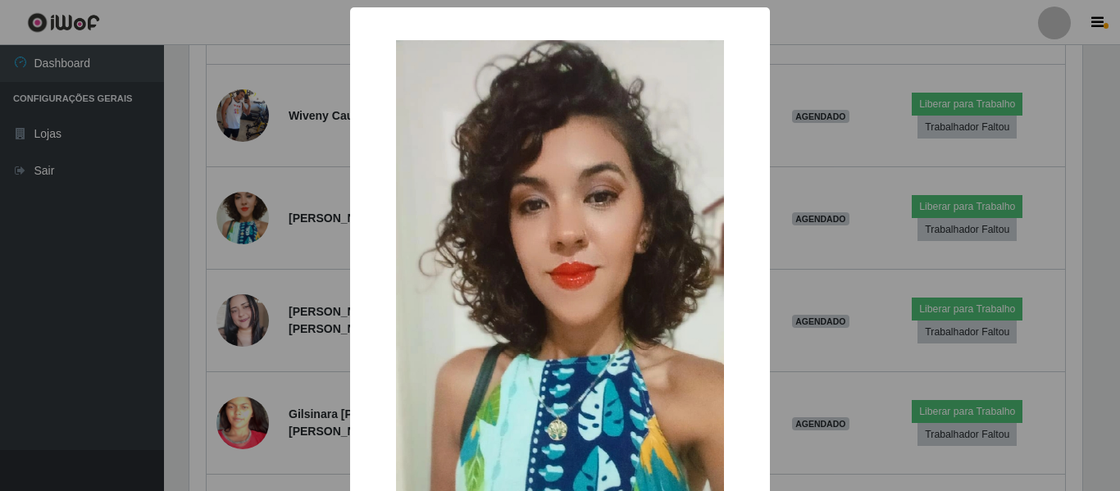
click at [174, 302] on div "× OK Cancel" at bounding box center [560, 245] width 1120 height 491
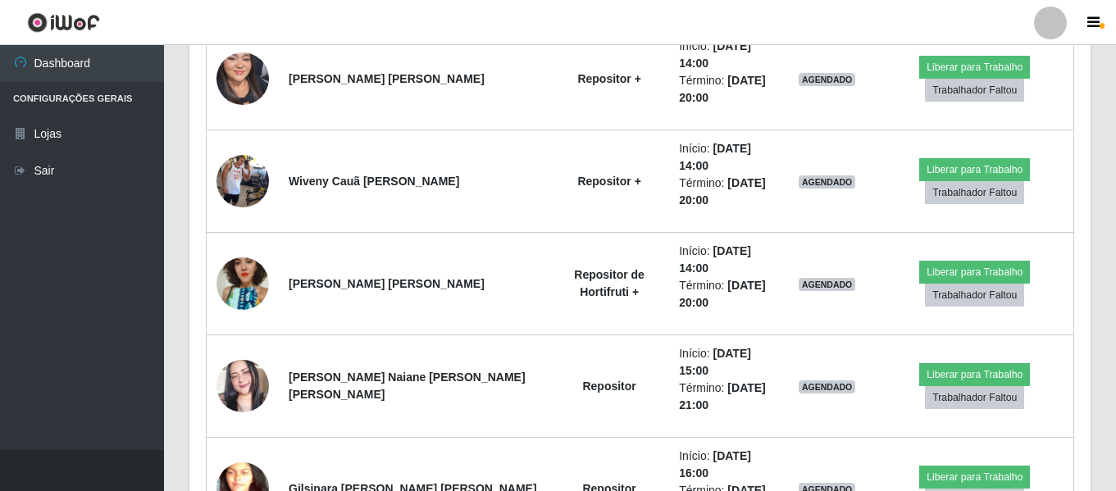
scroll to position [2335, 0]
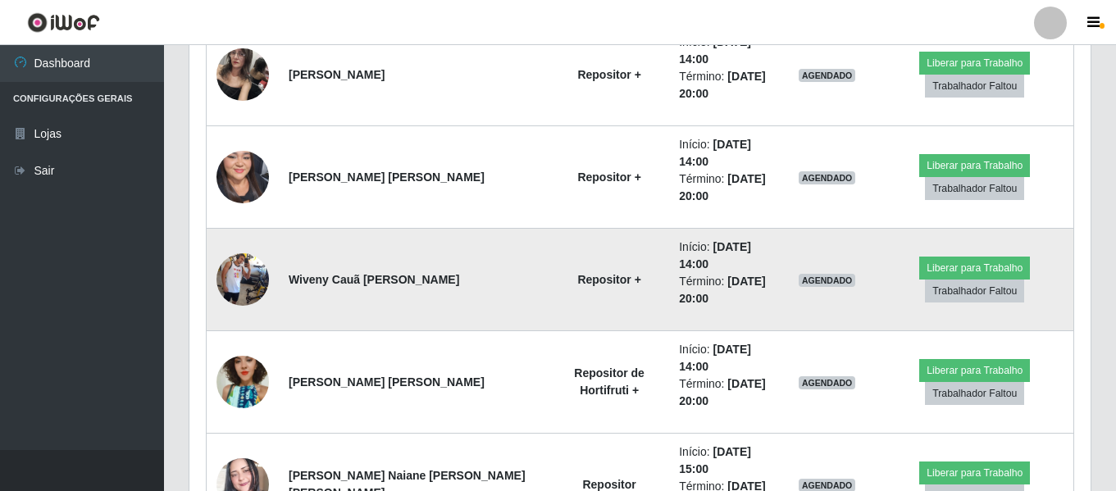
click at [226, 283] on img at bounding box center [242, 279] width 52 height 93
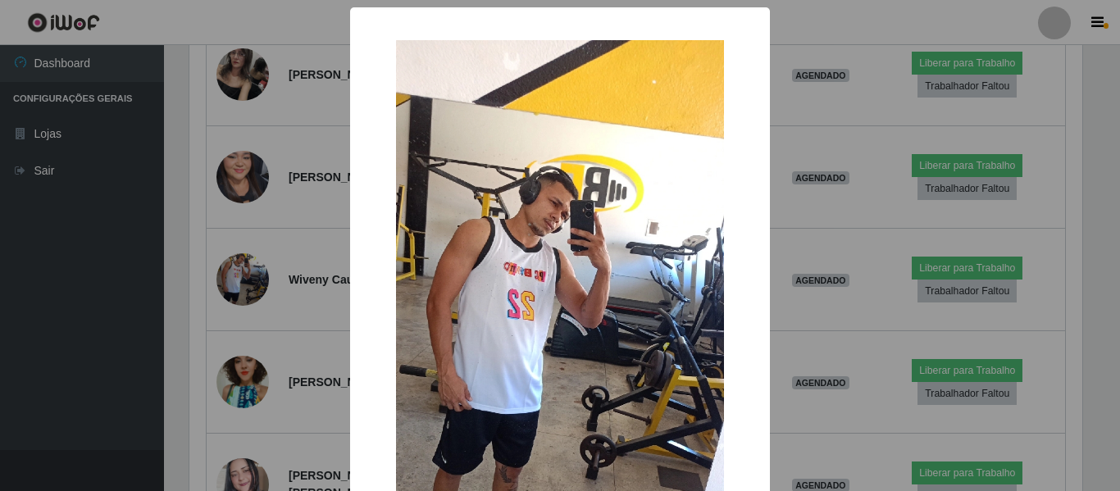
click at [851, 122] on div "× OK Cancel" at bounding box center [560, 245] width 1120 height 491
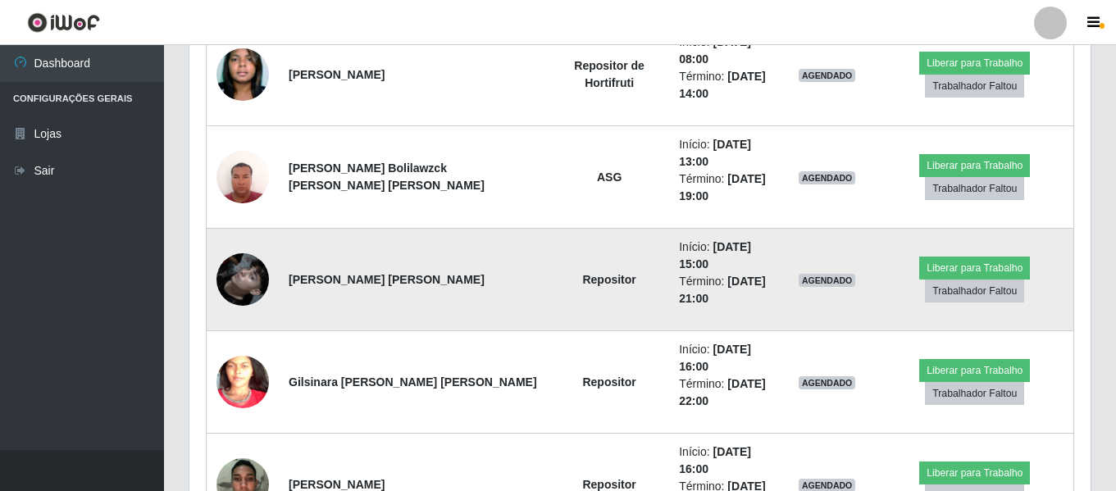
scroll to position [1187, 0]
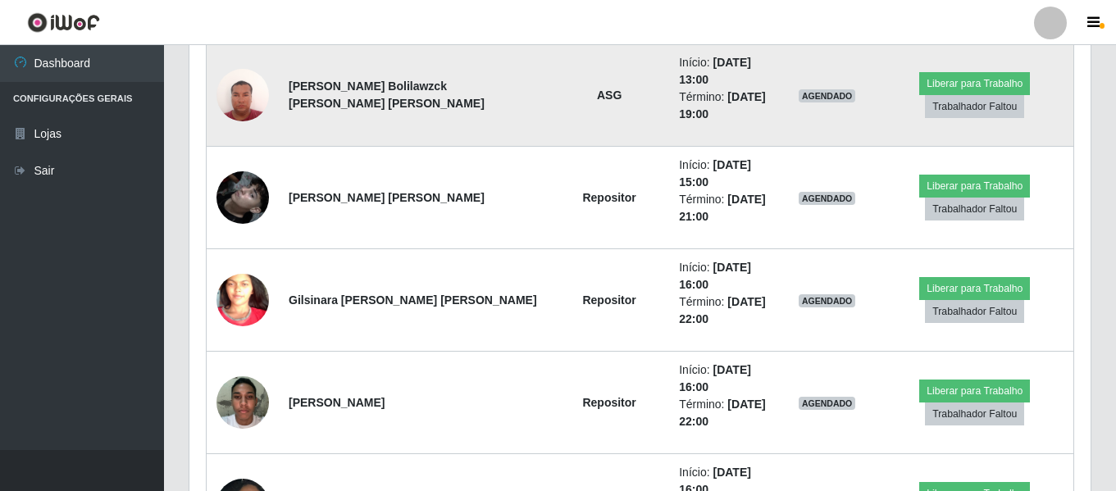
click at [249, 107] on img at bounding box center [242, 95] width 52 height 70
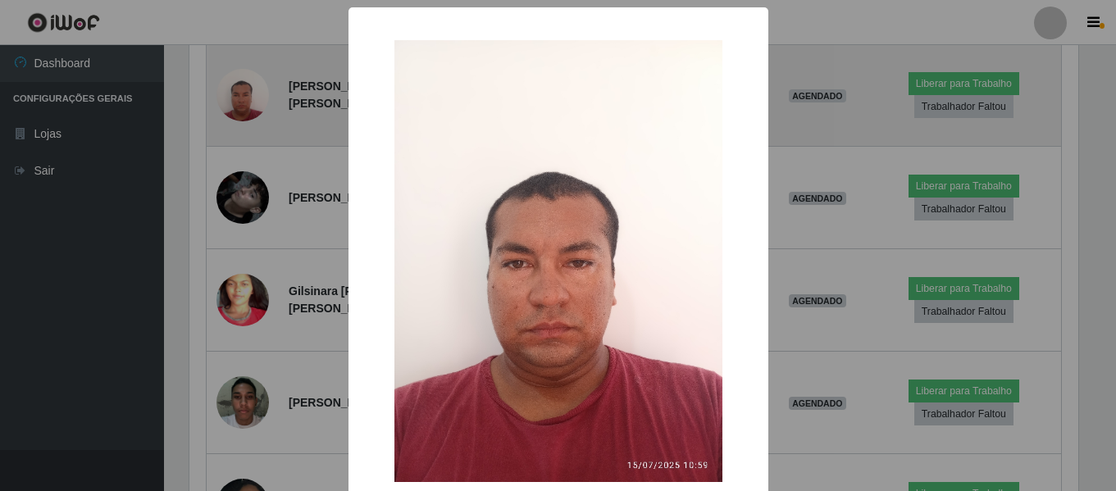
scroll to position [340, 893]
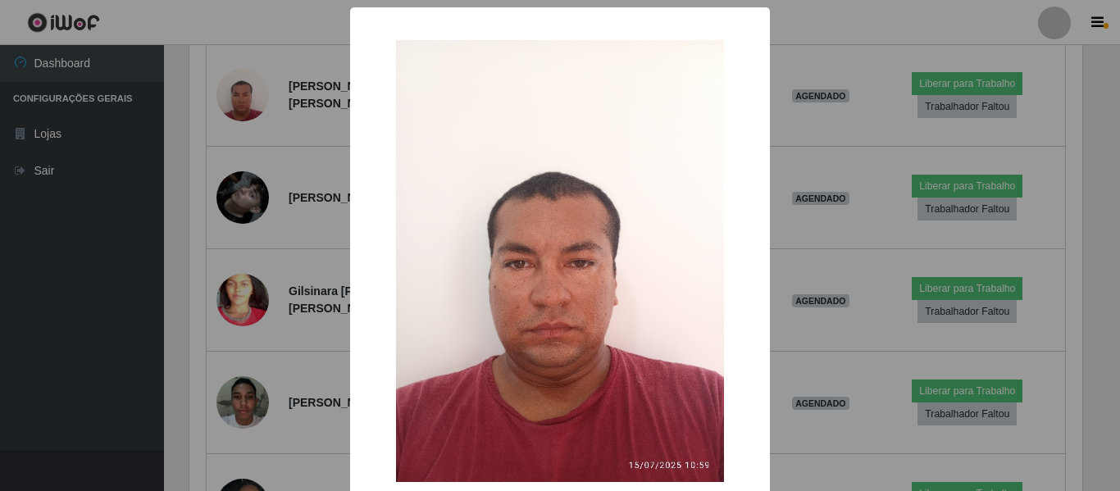
click at [286, 85] on div "× OK Cancel" at bounding box center [560, 245] width 1120 height 491
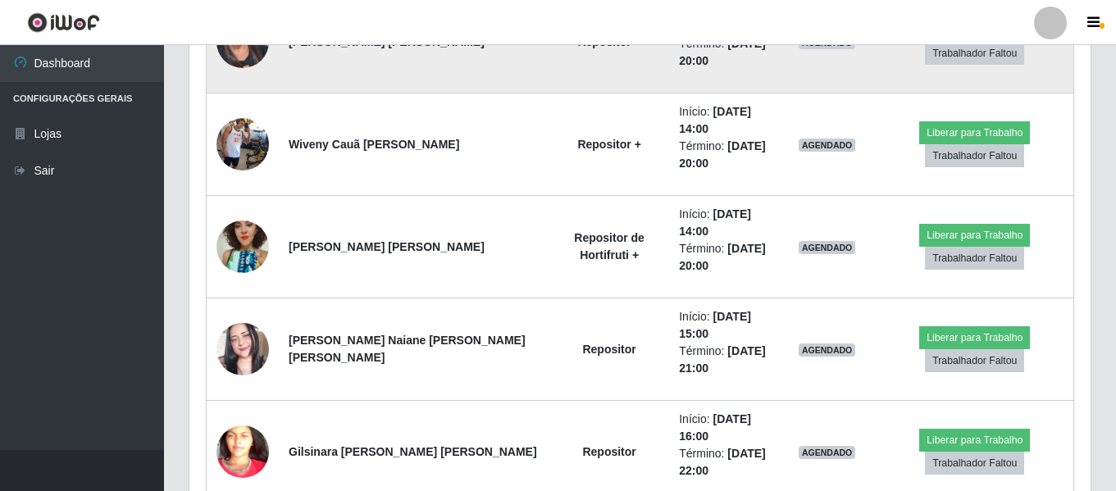
scroll to position [2499, 0]
